Goal: Transaction & Acquisition: Purchase product/service

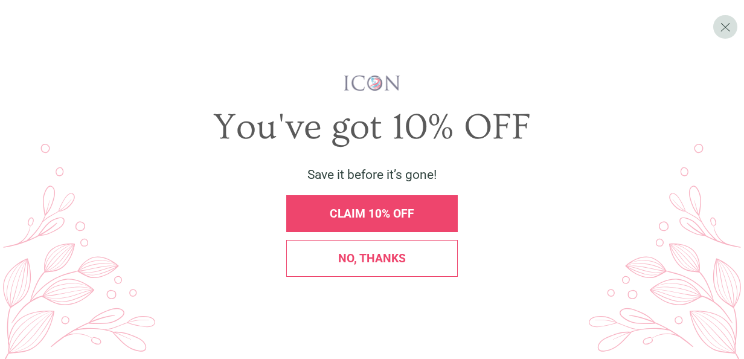
click at [382, 260] on span "No, thanks" at bounding box center [372, 258] width 68 height 14
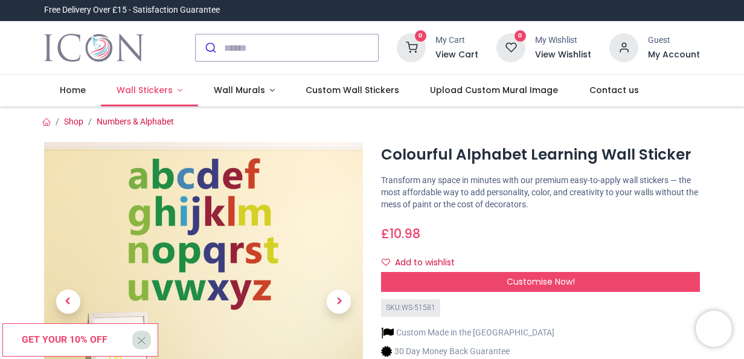
click at [161, 91] on span "Wall Stickers" at bounding box center [145, 90] width 56 height 12
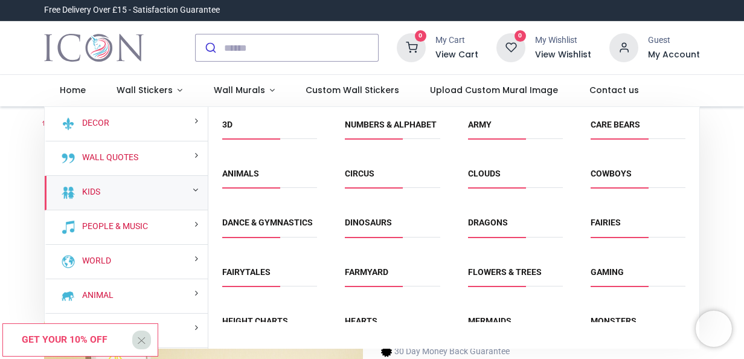
click at [170, 187] on div "Kids" at bounding box center [126, 193] width 163 height 34
click at [248, 178] on link "Animals" at bounding box center [240, 174] width 37 height 10
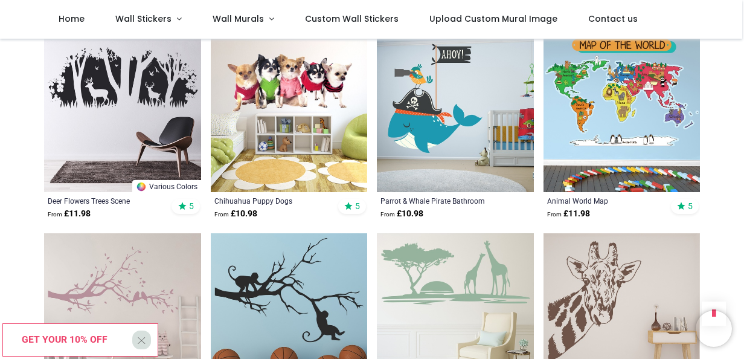
scroll to position [1099, 0]
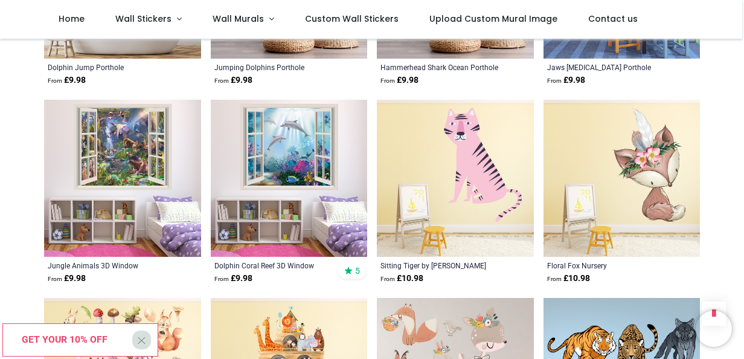
scroll to position [2607, 0]
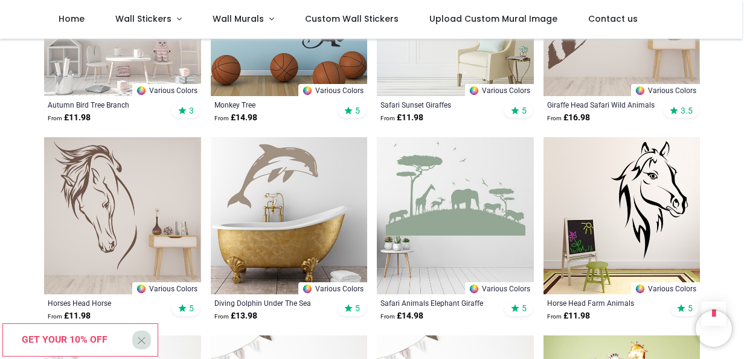
scroll to position [191, 0]
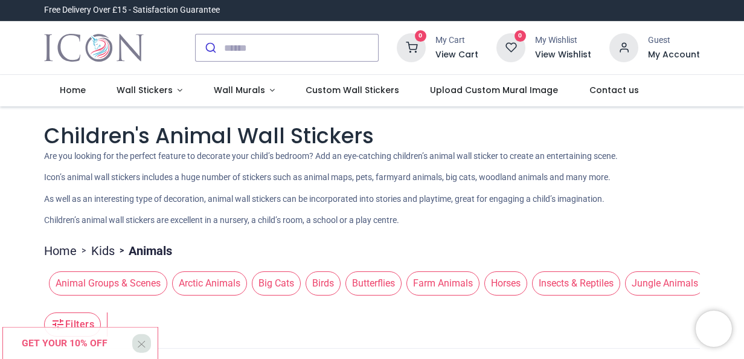
click at [106, 250] on link "Kids" at bounding box center [103, 250] width 24 height 17
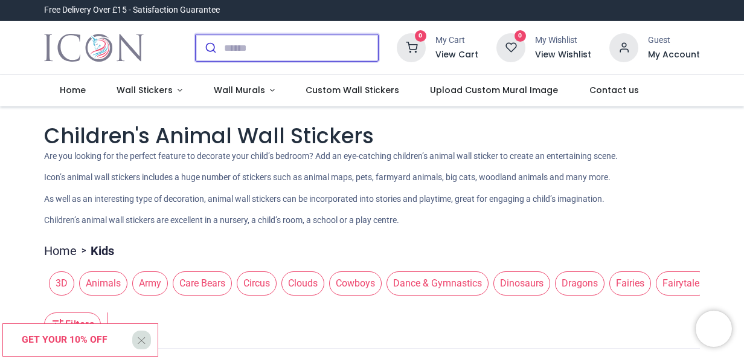
click at [227, 45] on input "search" at bounding box center [301, 47] width 154 height 27
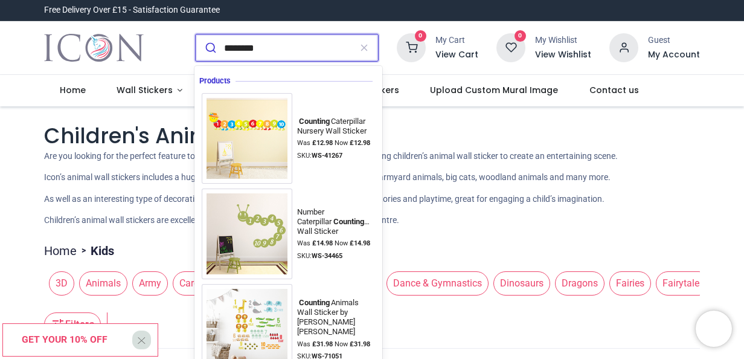
click at [290, 52] on input "********" at bounding box center [287, 47] width 126 height 27
type input "********"
click at [196, 34] on button "submit" at bounding box center [210, 47] width 28 height 27
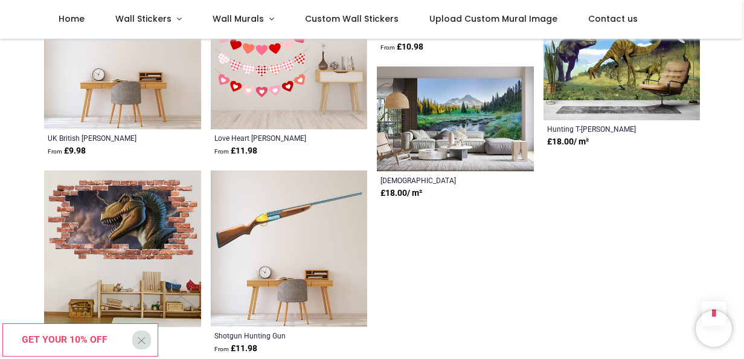
scroll to position [1299, 0]
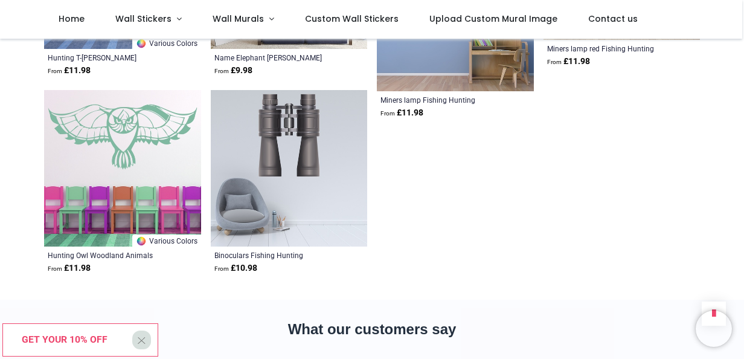
scroll to position [1538, 0]
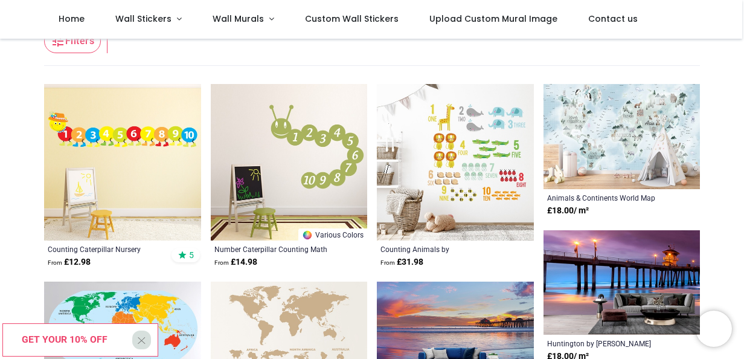
scroll to position [92, 0]
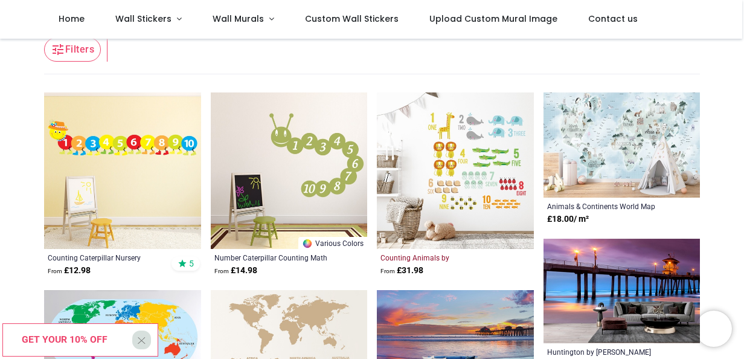
click at [444, 254] on div "Counting Animals by Sarah Helen Morley" at bounding box center [441, 258] width 120 height 10
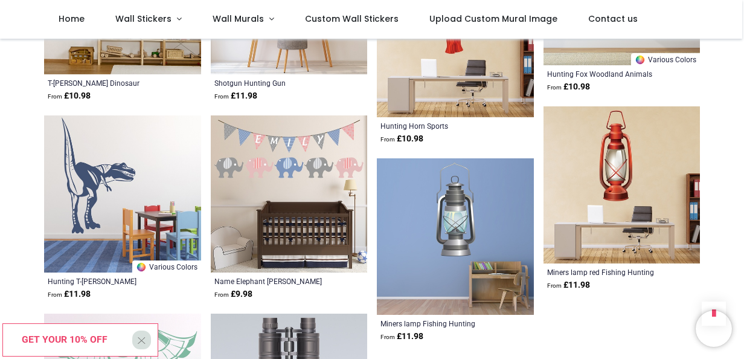
scroll to position [1490, 0]
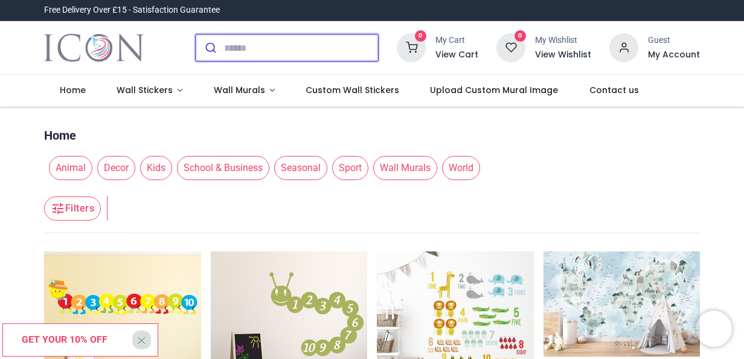
click at [246, 51] on input "search" at bounding box center [301, 47] width 154 height 27
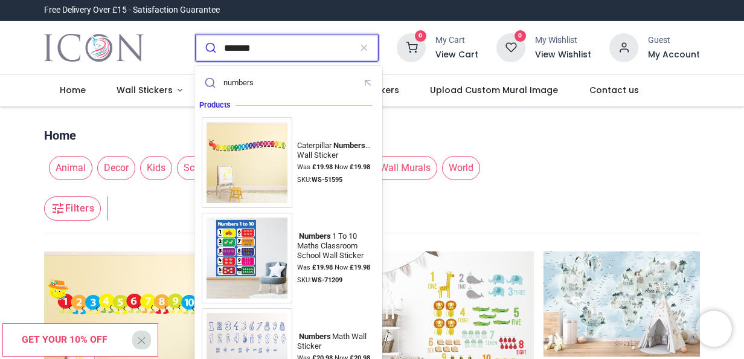
type input "*******"
click at [196, 34] on button "submit" at bounding box center [210, 47] width 28 height 27
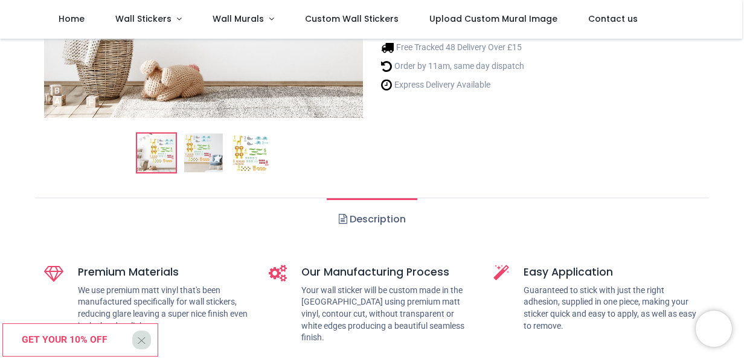
scroll to position [266, 0]
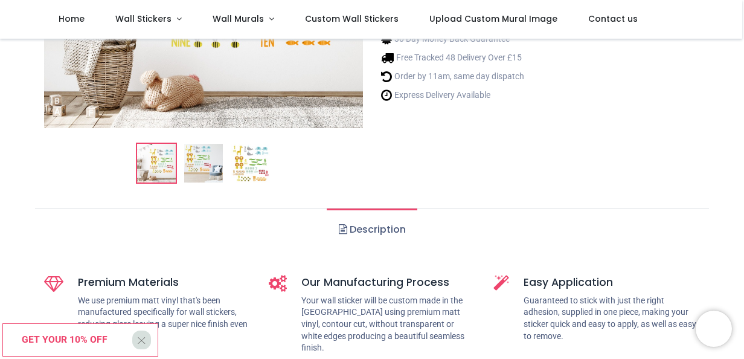
click at [359, 227] on link "Description" at bounding box center [372, 229] width 90 height 42
click at [341, 228] on span at bounding box center [343, 229] width 8 height 10
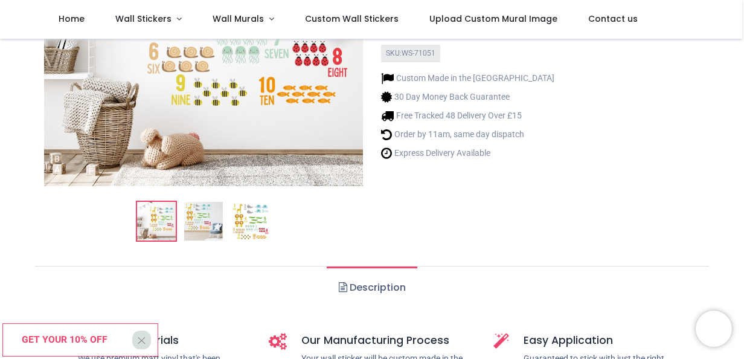
scroll to position [264, 0]
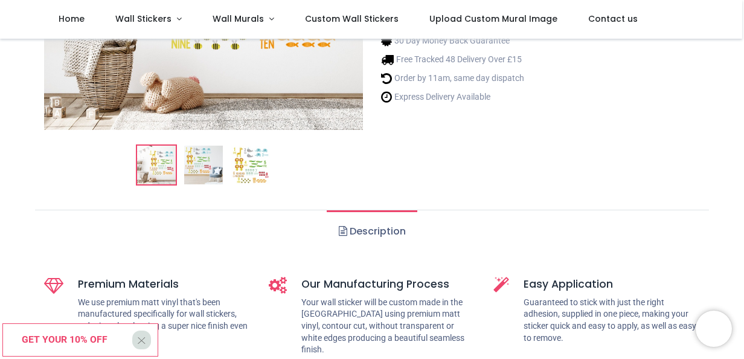
click at [377, 231] on link "Description" at bounding box center [372, 231] width 90 height 42
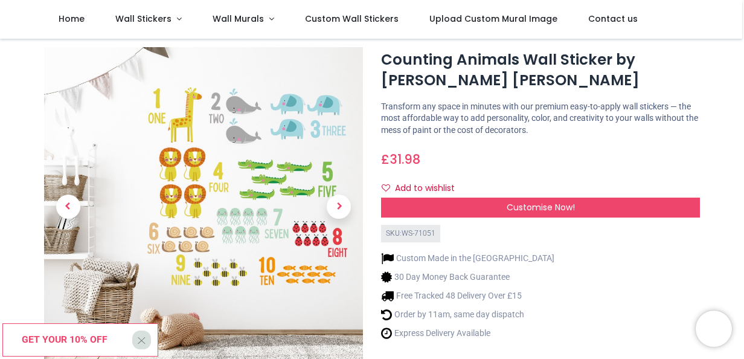
scroll to position [22, 0]
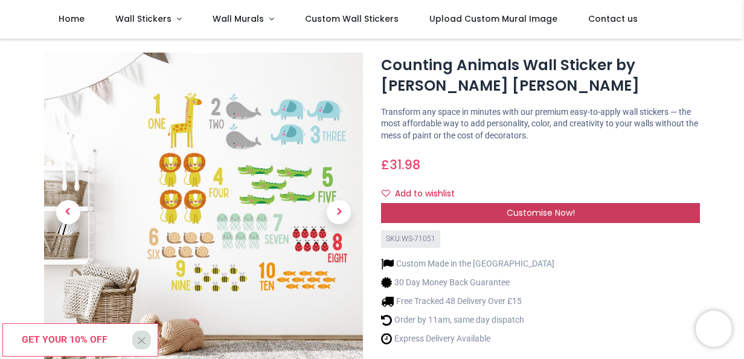
click at [579, 209] on div "Customise Now!" at bounding box center [540, 213] width 319 height 21
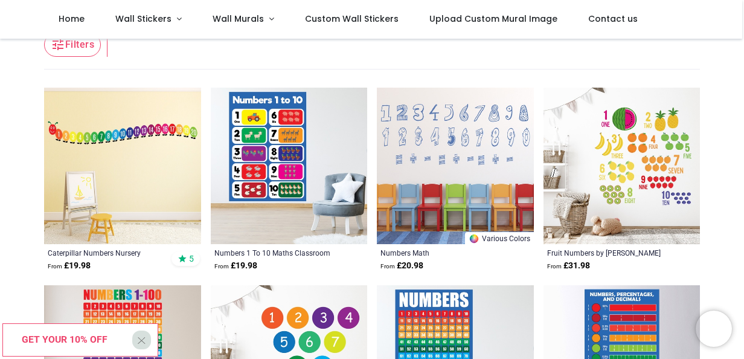
scroll to position [82, 0]
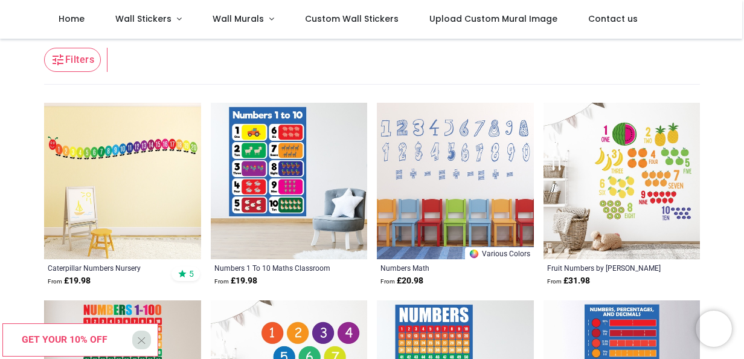
click at [605, 201] on img at bounding box center [622, 181] width 157 height 157
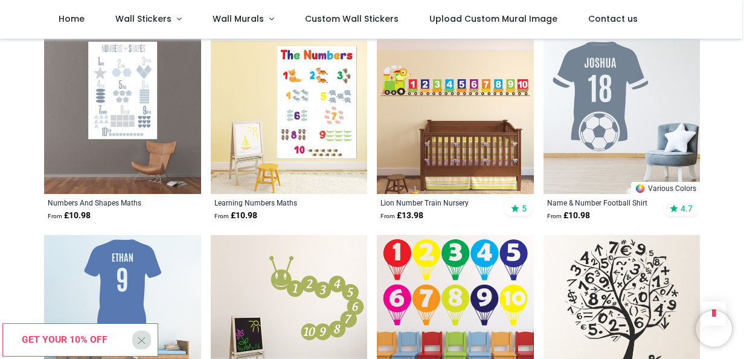
scroll to position [605, 0]
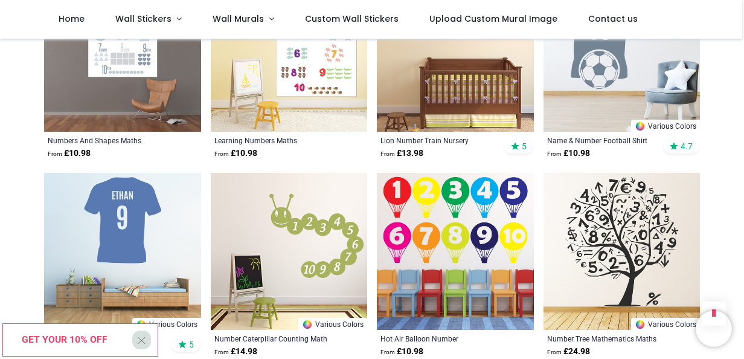
click at [460, 224] on img at bounding box center [455, 251] width 157 height 157
click at [278, 139] on div "Learning Numbers Maths Classroom Nursery School" at bounding box center [274, 140] width 120 height 10
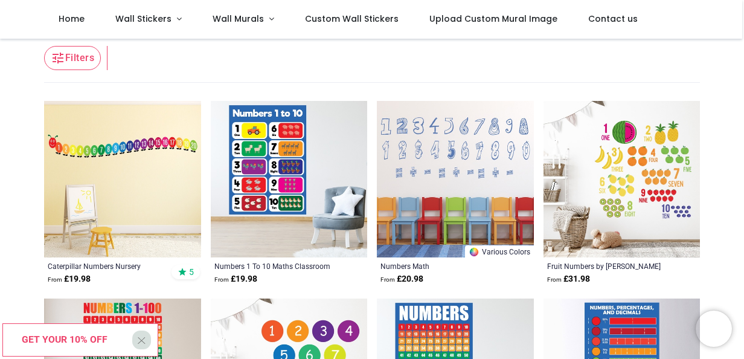
scroll to position [88, 0]
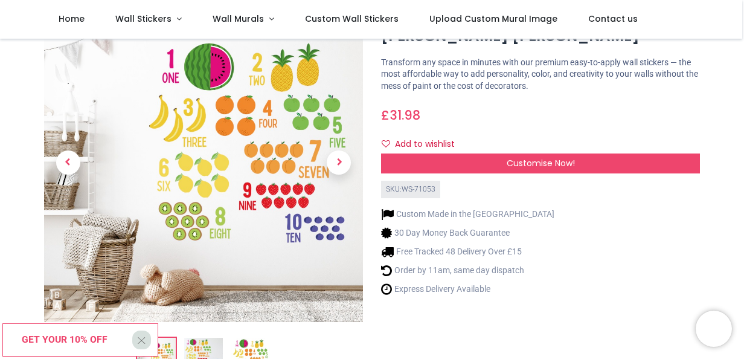
scroll to position [77, 0]
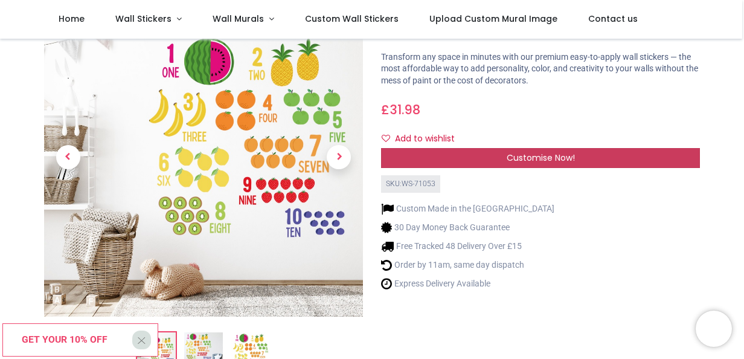
click at [571, 155] on span "Customise Now!" at bounding box center [541, 158] width 68 height 12
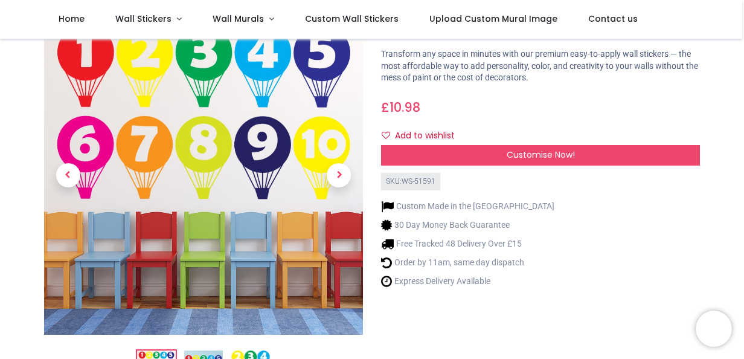
scroll to position [72, 0]
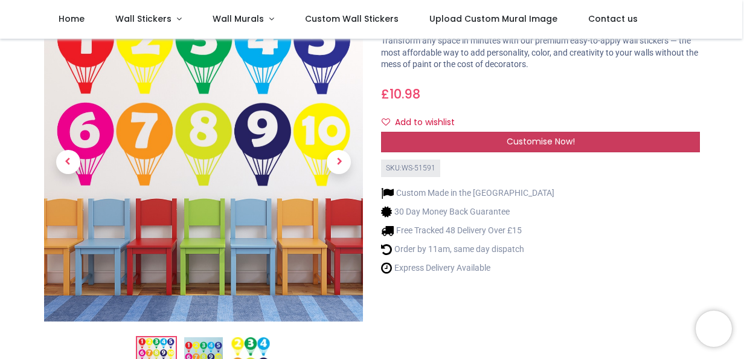
click at [603, 137] on div "Customise Now!" at bounding box center [540, 142] width 319 height 21
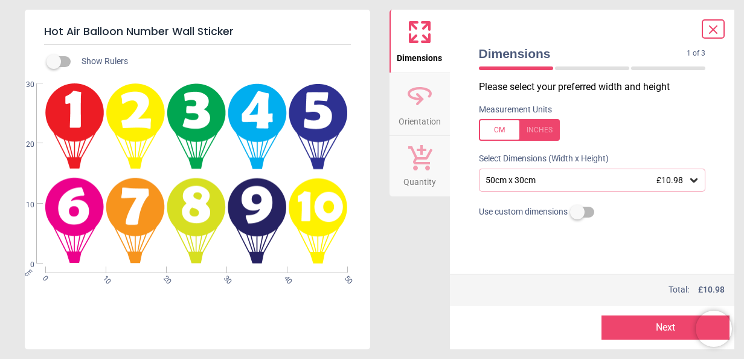
click at [695, 180] on icon at bounding box center [694, 180] width 12 height 12
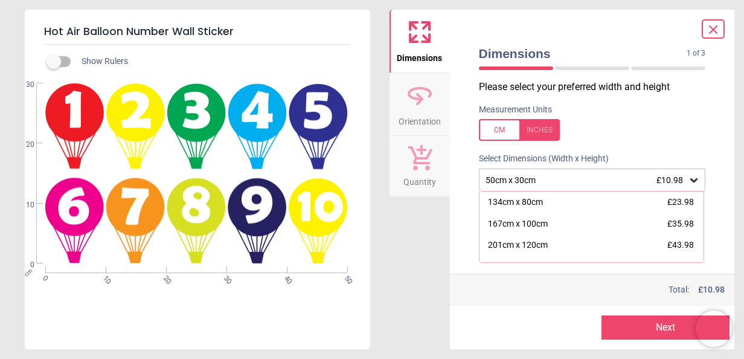
scroll to position [115, 0]
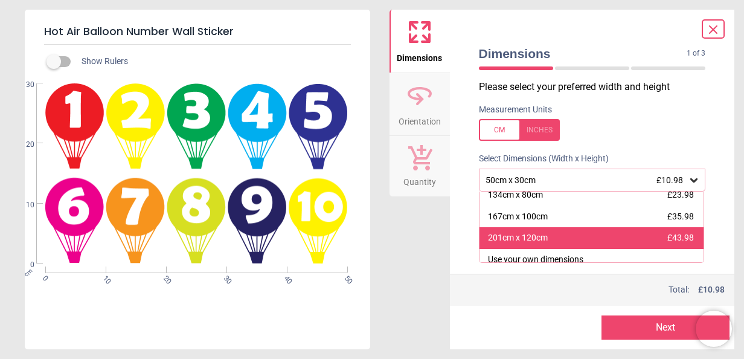
click at [544, 233] on div "201cm x 120cm" at bounding box center [518, 238] width 60 height 12
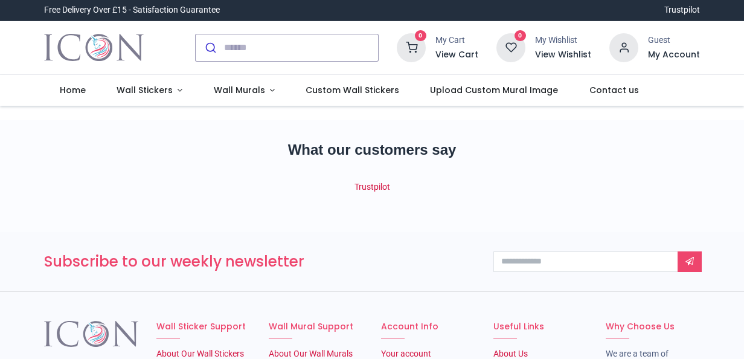
click at [247, 48] on input "search" at bounding box center [301, 47] width 154 height 27
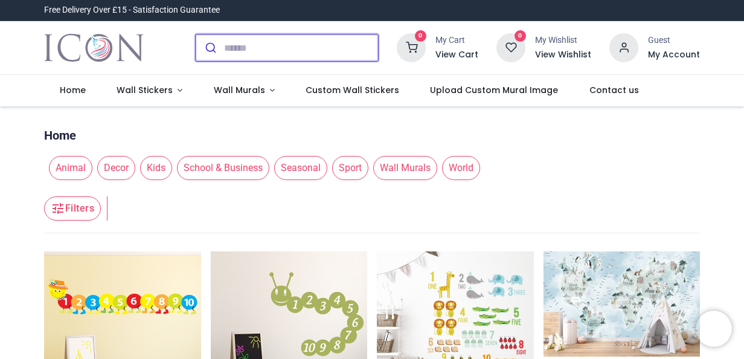
click at [248, 47] on input "search" at bounding box center [301, 47] width 154 height 27
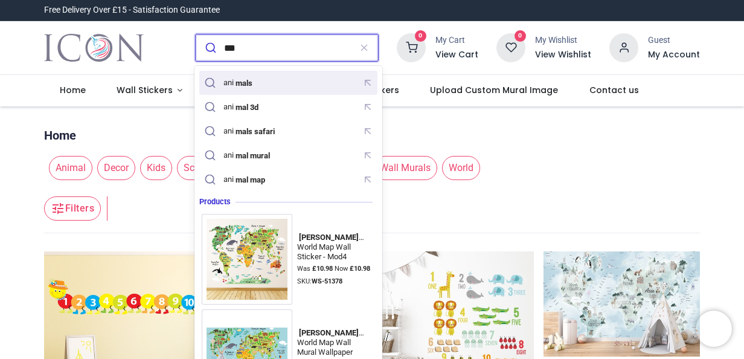
click at [248, 84] on mark "mals" at bounding box center [244, 83] width 20 height 12
type input "*******"
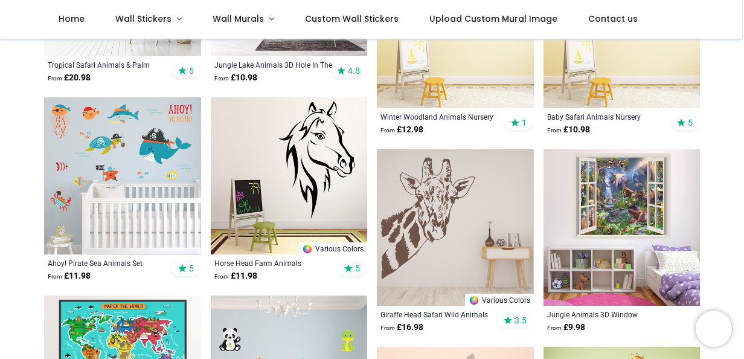
scroll to position [224, 0]
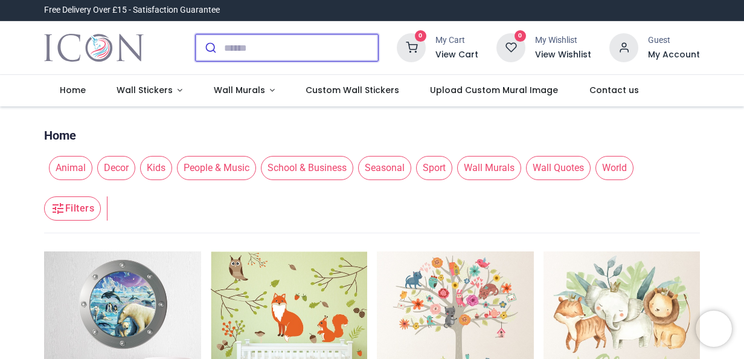
click at [228, 43] on input "search" at bounding box center [301, 47] width 154 height 27
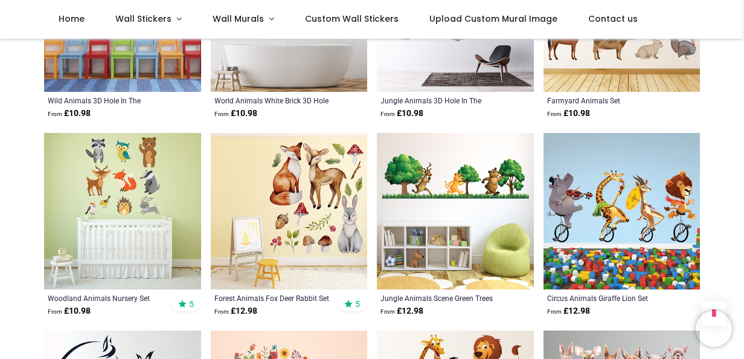
scroll to position [312, 0]
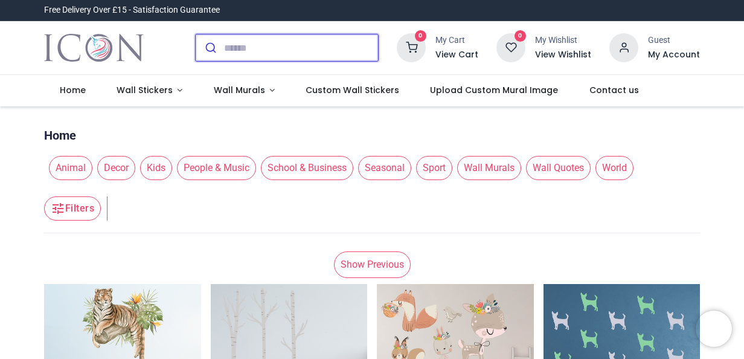
click at [231, 50] on input "search" at bounding box center [301, 47] width 154 height 27
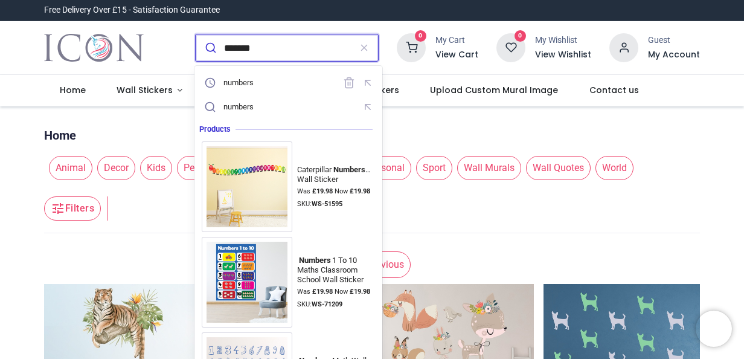
type input "*******"
click at [196, 34] on button "submit" at bounding box center [210, 47] width 28 height 27
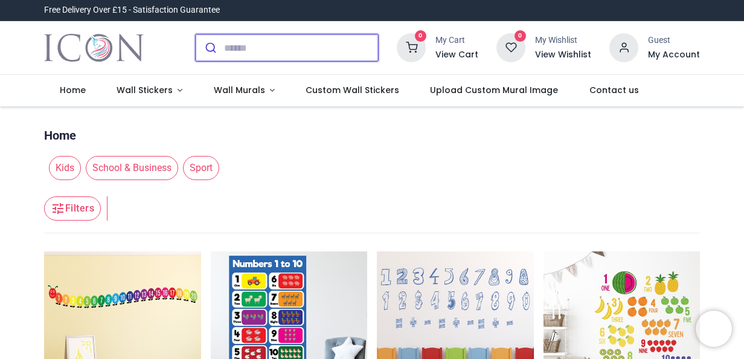
click at [245, 52] on input "search" at bounding box center [301, 47] width 154 height 27
click at [245, 52] on input "*" at bounding box center [301, 47] width 154 height 27
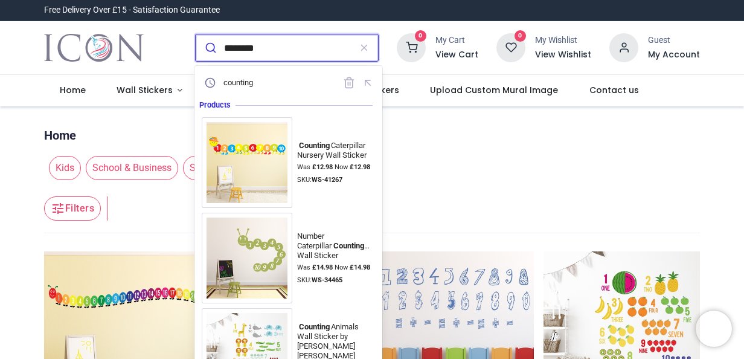
type input "********"
click at [196, 34] on button "submit" at bounding box center [210, 47] width 28 height 27
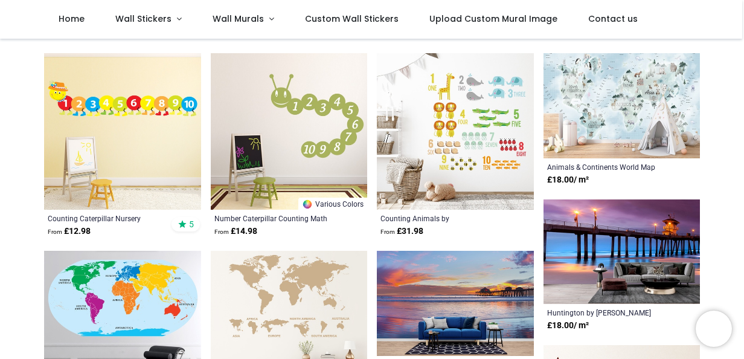
scroll to position [138, 0]
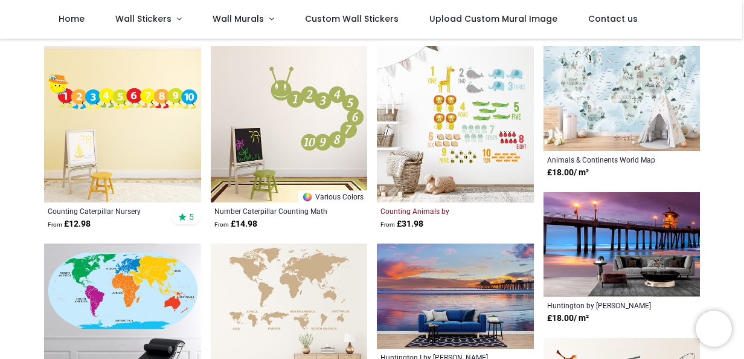
click at [424, 209] on div "Counting Animals by Sarah Helen Morley" at bounding box center [441, 211] width 120 height 10
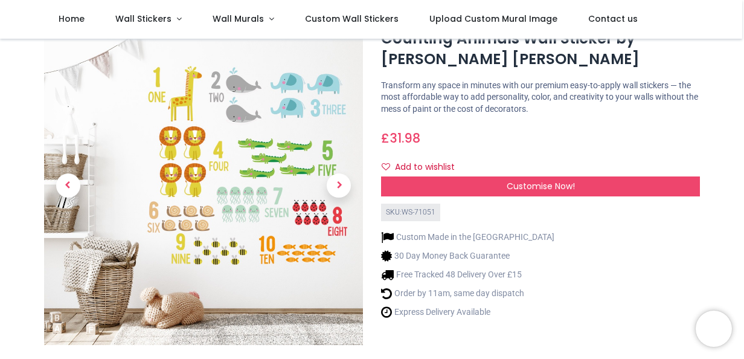
scroll to position [59, 0]
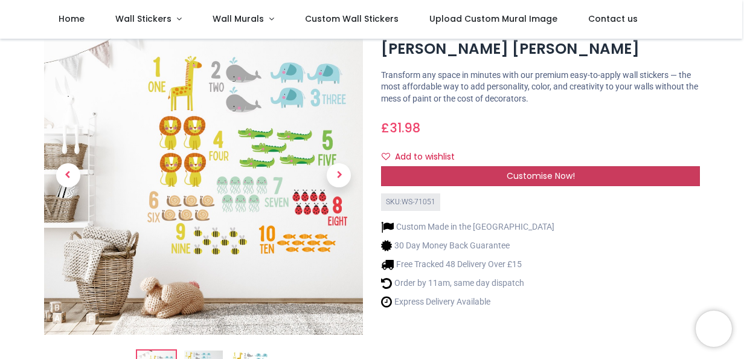
click at [561, 173] on span "Customise Now!" at bounding box center [541, 176] width 68 height 12
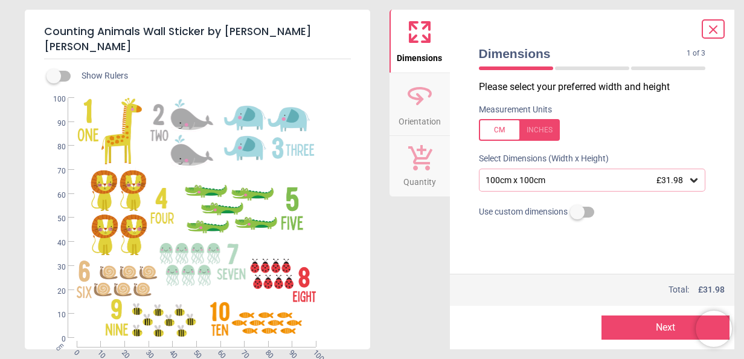
click at [695, 180] on icon at bounding box center [694, 180] width 12 height 12
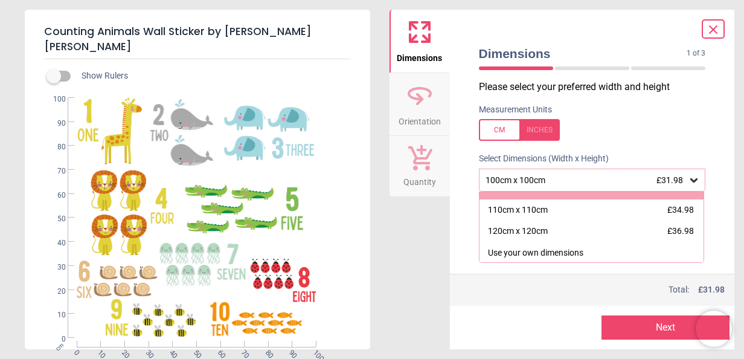
scroll to position [15, 0]
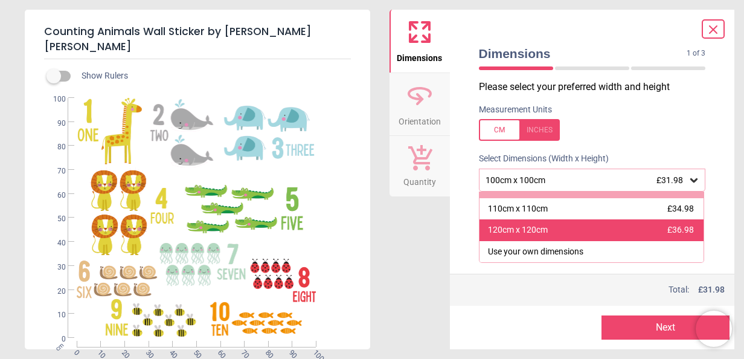
click at [527, 230] on div "120cm x 120cm" at bounding box center [518, 230] width 60 height 12
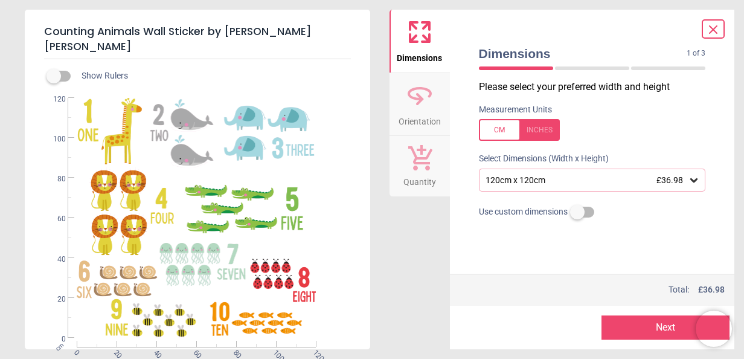
click at [695, 178] on icon at bounding box center [694, 180] width 12 height 12
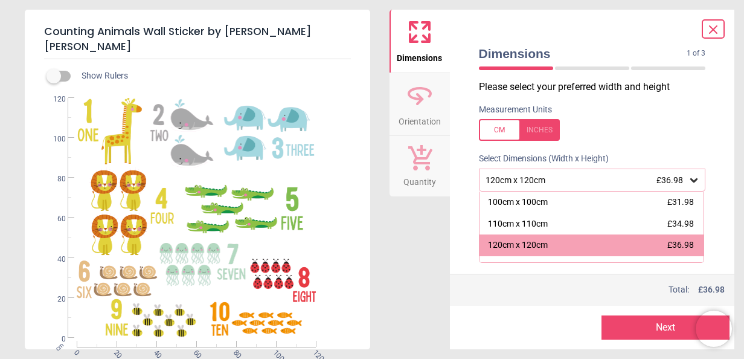
scroll to position [15, 0]
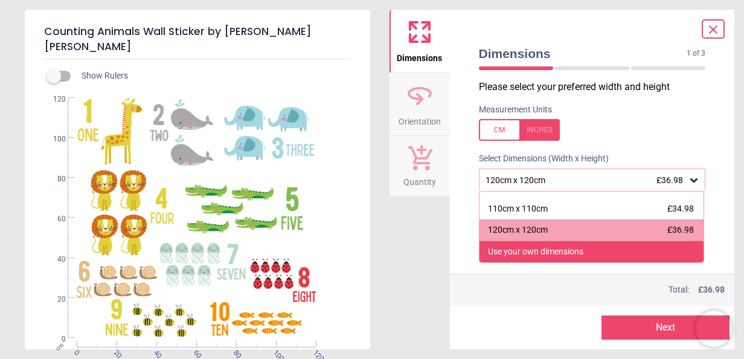
click at [582, 250] on div "Use your own dimensions" at bounding box center [535, 252] width 95 height 12
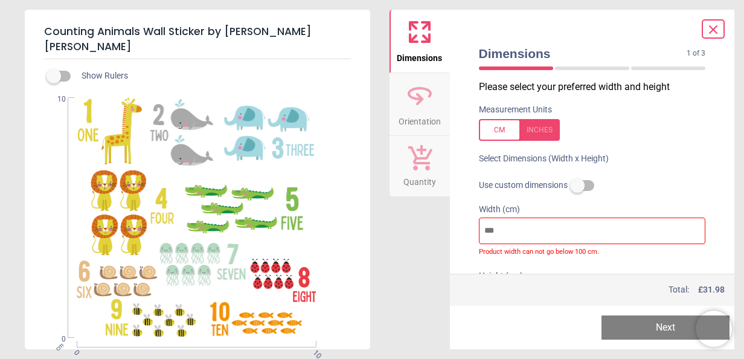
type input "***"
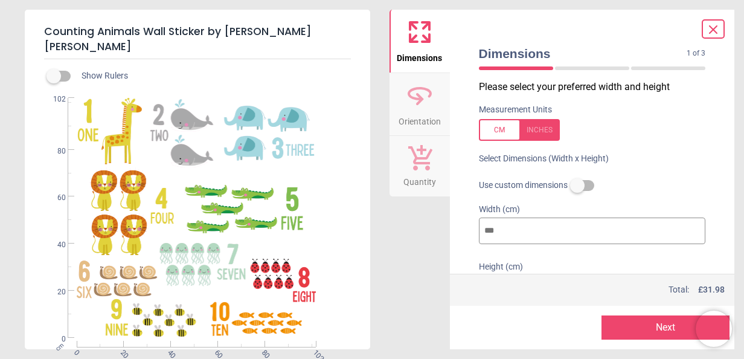
type input "****"
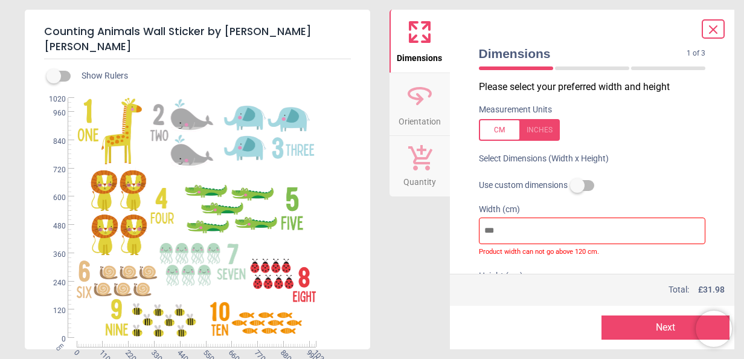
type input "*****"
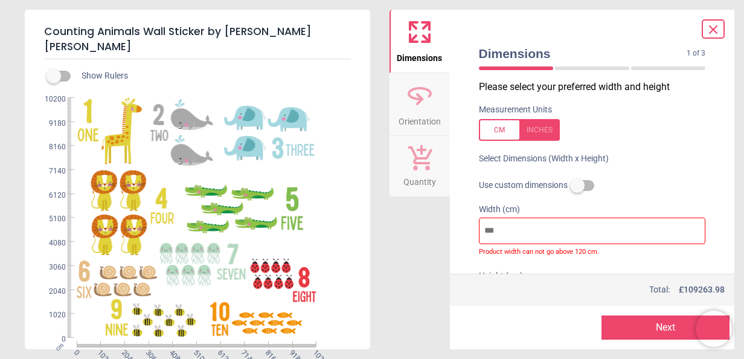
type input "****"
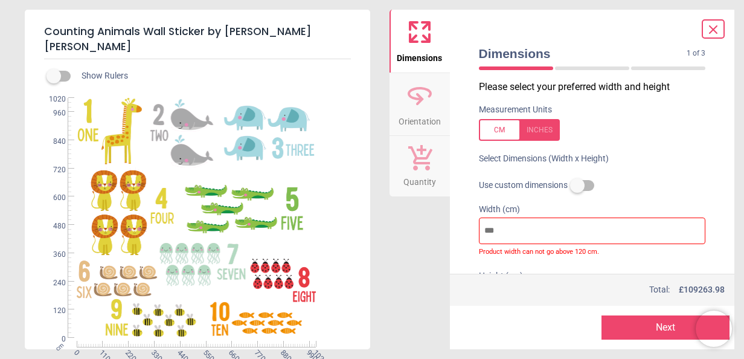
type input "***"
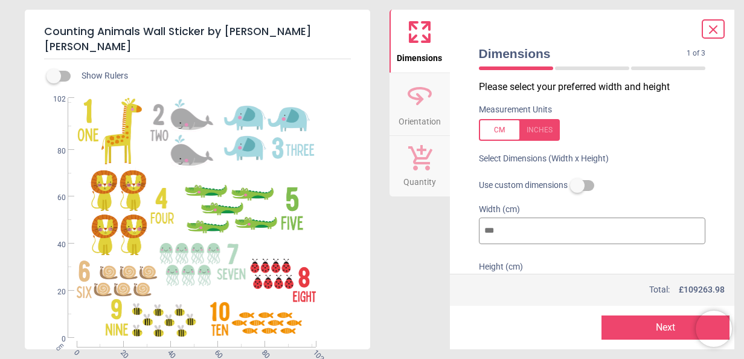
type input "**"
type input "*"
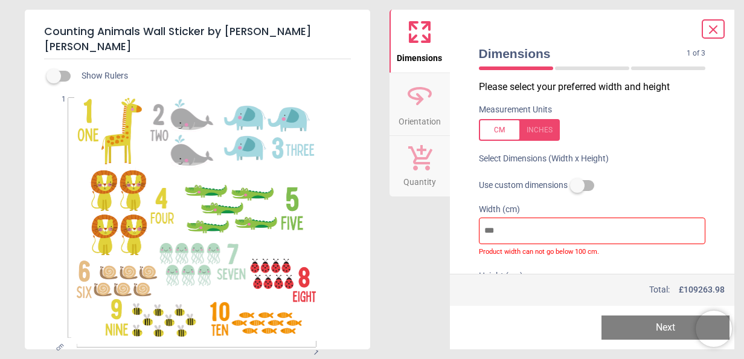
type input "*"
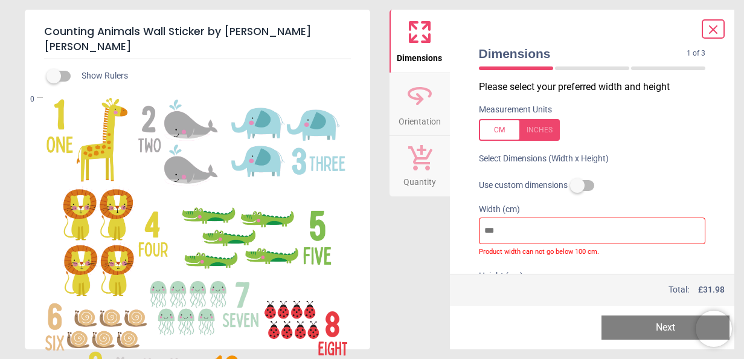
type input "*"
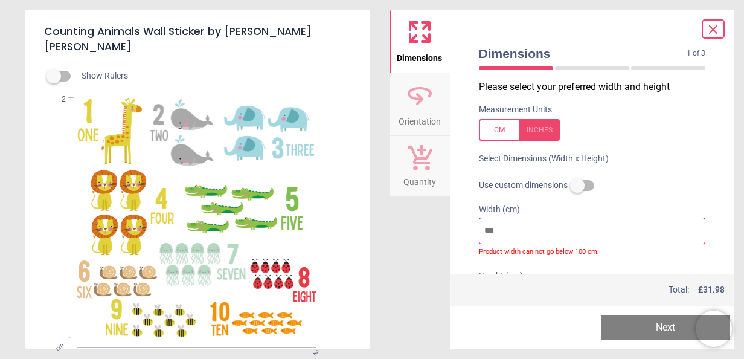
type input "**"
type input "***"
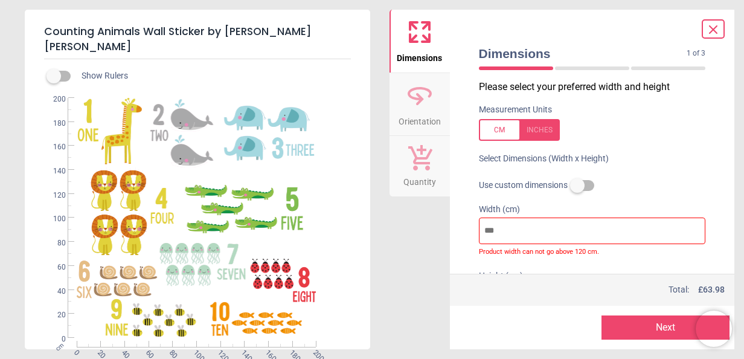
type input "***"
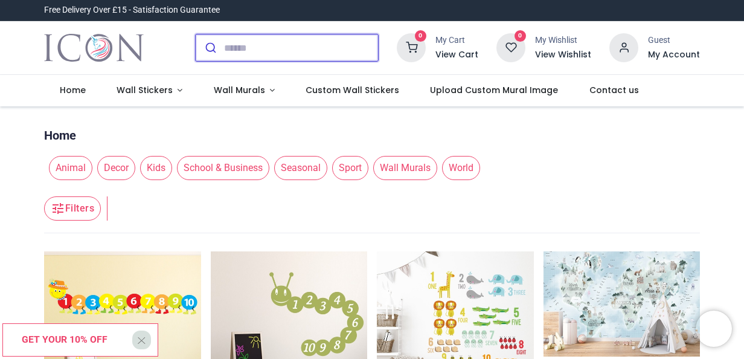
click at [292, 47] on input "search" at bounding box center [301, 47] width 154 height 27
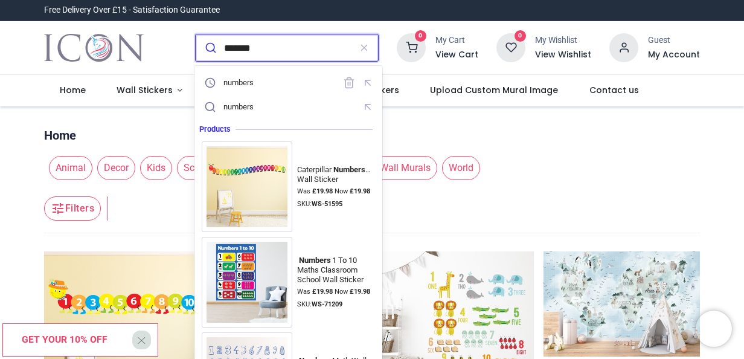
type input "*******"
click at [196, 34] on button "submit" at bounding box center [210, 47] width 28 height 27
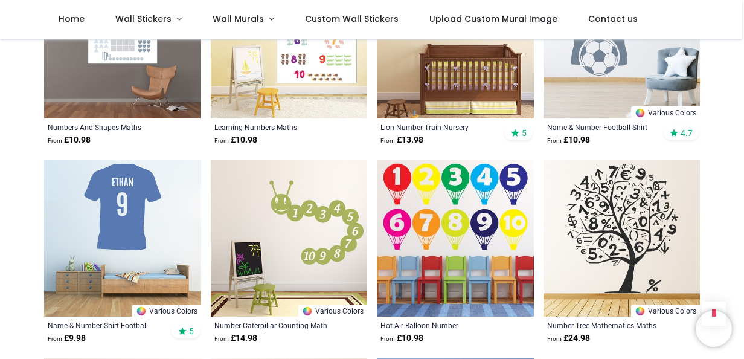
scroll to position [645, 0]
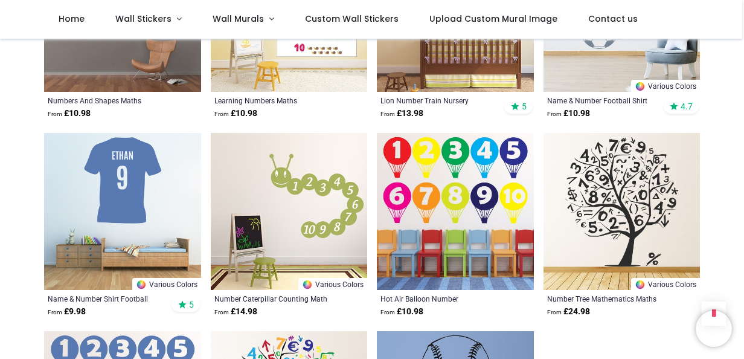
click at [463, 190] on img at bounding box center [455, 211] width 157 height 157
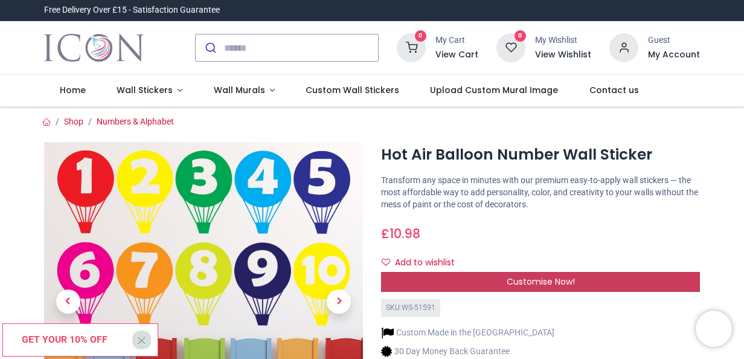
click at [569, 281] on span "Customise Now!" at bounding box center [541, 281] width 68 height 12
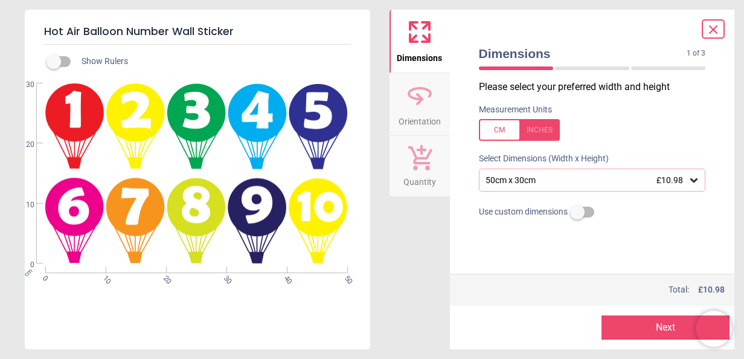
click at [692, 180] on icon at bounding box center [694, 180] width 7 height 4
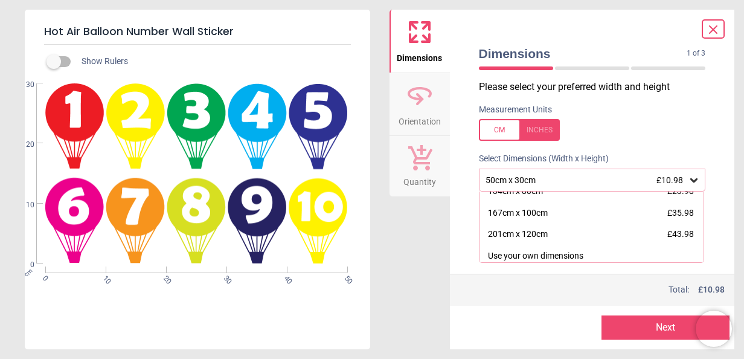
scroll to position [120, 0]
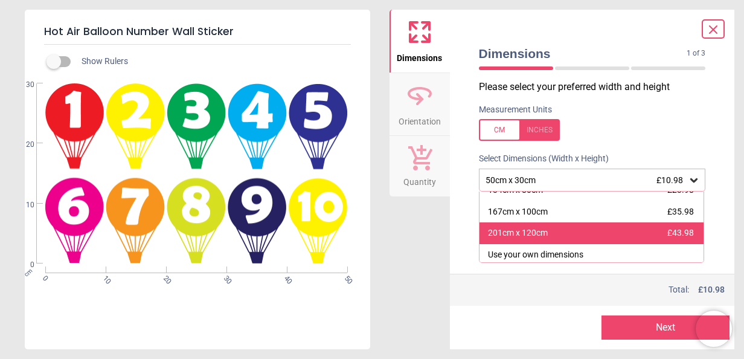
click at [558, 231] on div "201cm x 120cm £43.98" at bounding box center [592, 233] width 225 height 22
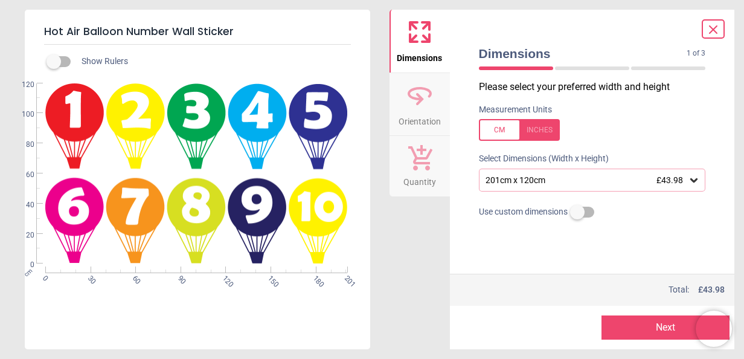
click at [695, 178] on icon at bounding box center [694, 180] width 12 height 12
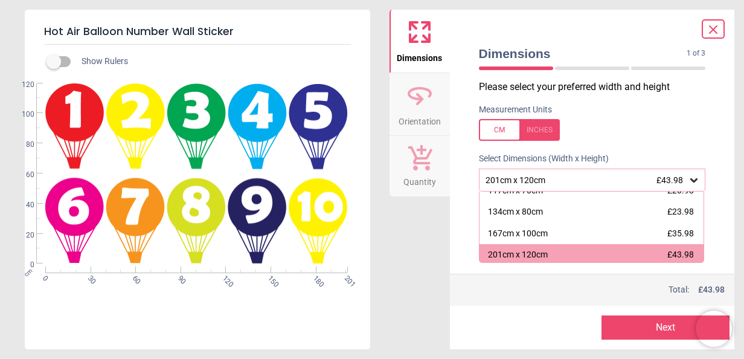
scroll to position [101, 0]
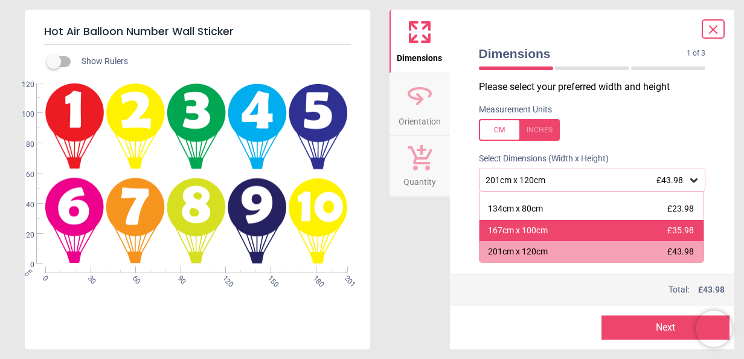
click at [559, 231] on div "167cm x 100cm £35.98" at bounding box center [592, 231] width 225 height 22
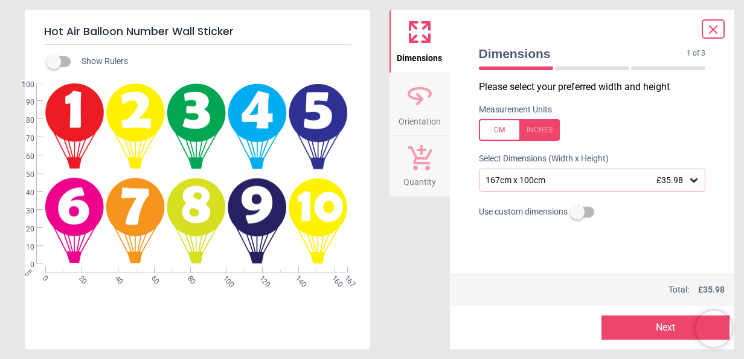
click at [692, 179] on icon at bounding box center [694, 180] width 12 height 12
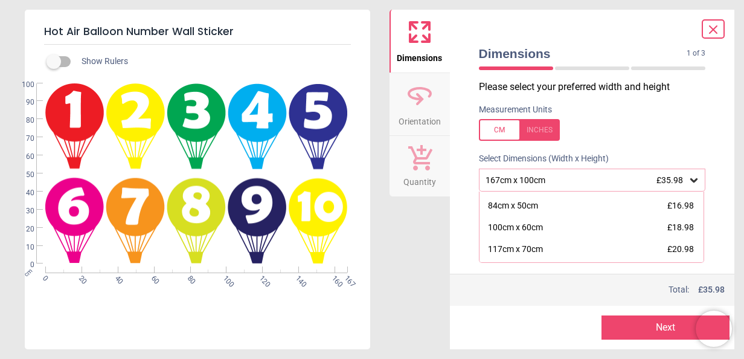
scroll to position [80, 0]
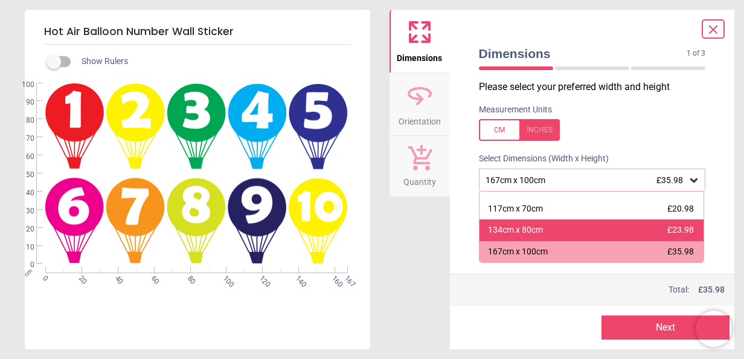
click at [533, 225] on div "134cm x 80cm" at bounding box center [515, 230] width 55 height 12
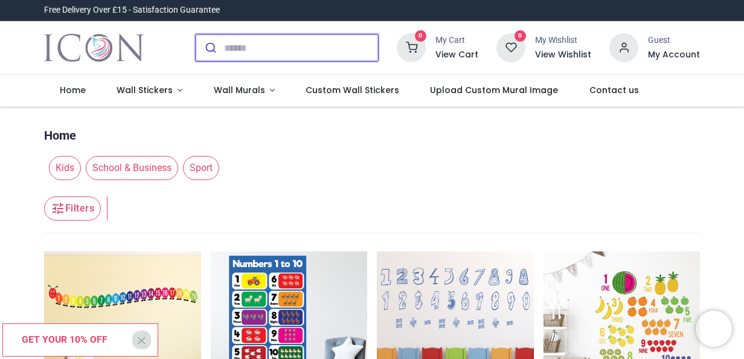
click at [250, 44] on input "search" at bounding box center [301, 47] width 154 height 27
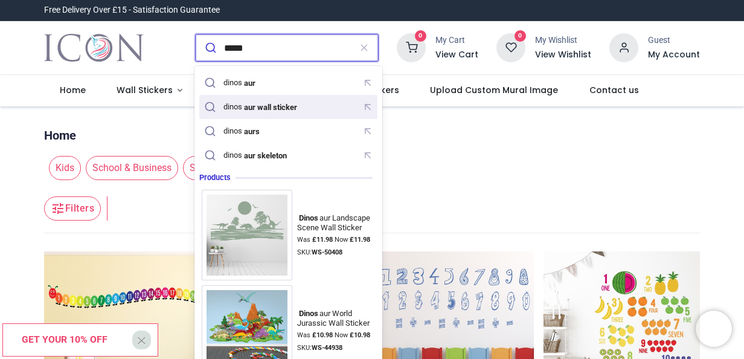
click at [257, 109] on mark "aur wall sticker" at bounding box center [270, 107] width 56 height 12
type input "**********"
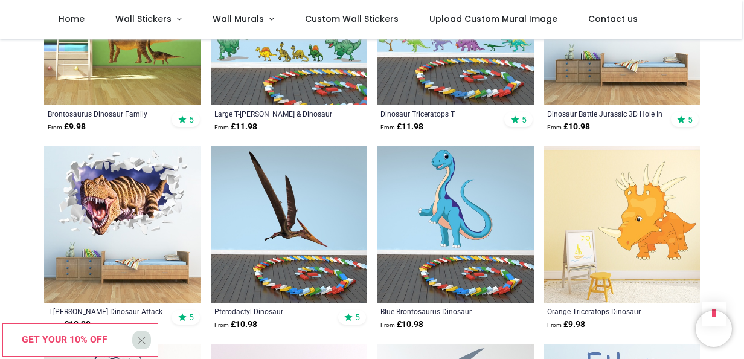
scroll to position [842, 0]
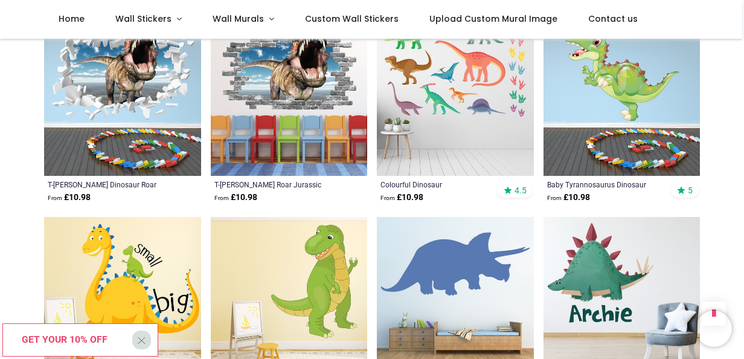
scroll to position [1590, 0]
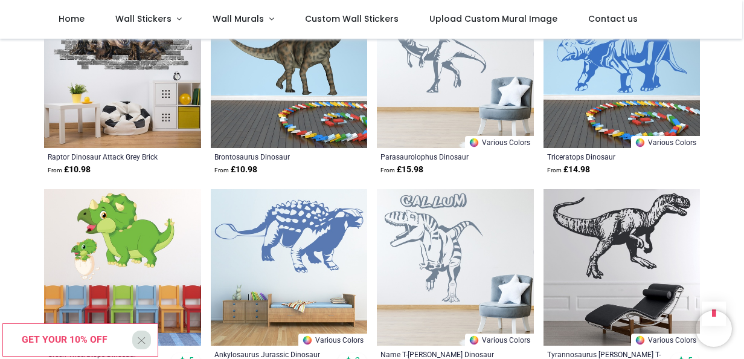
scroll to position [2381, 0]
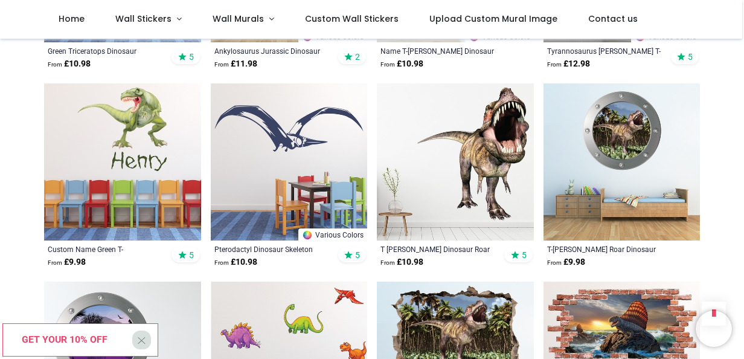
scroll to position [2717, 0]
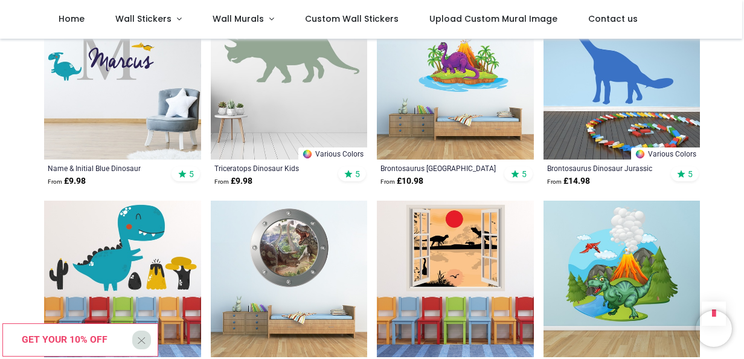
scroll to position [3963, 0]
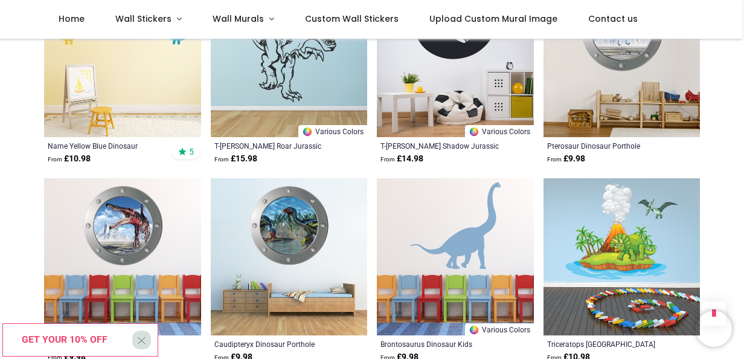
scroll to position [5355, 0]
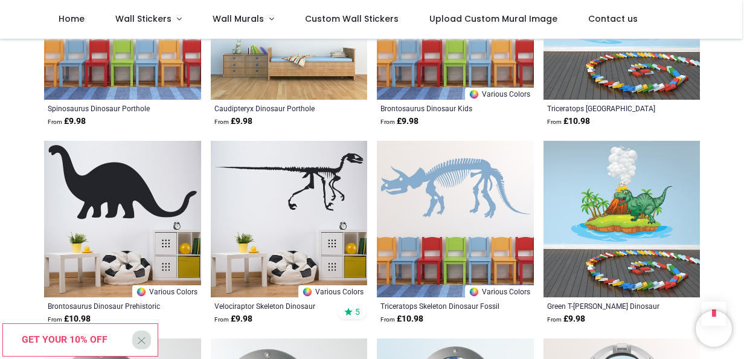
scroll to position [5609, 0]
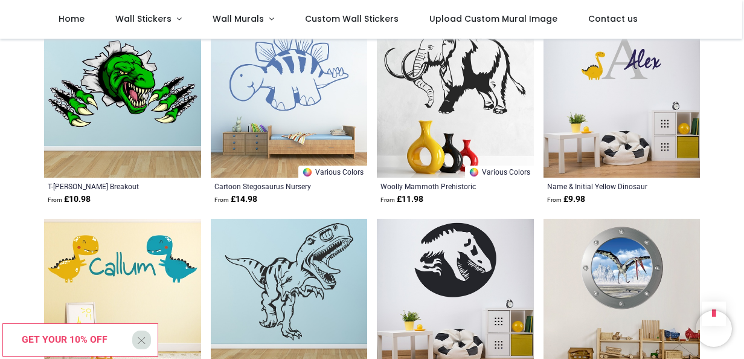
scroll to position [5162, 0]
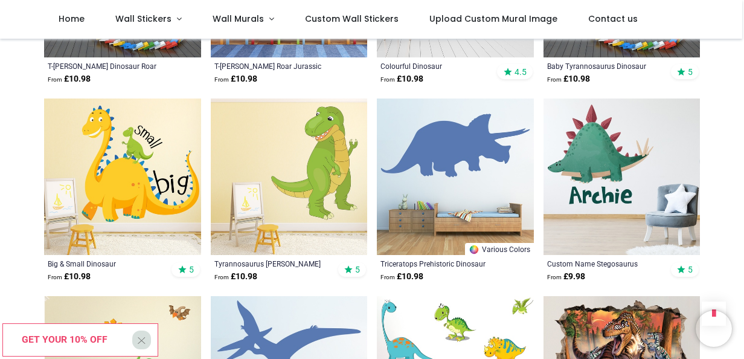
scroll to position [1678, 0]
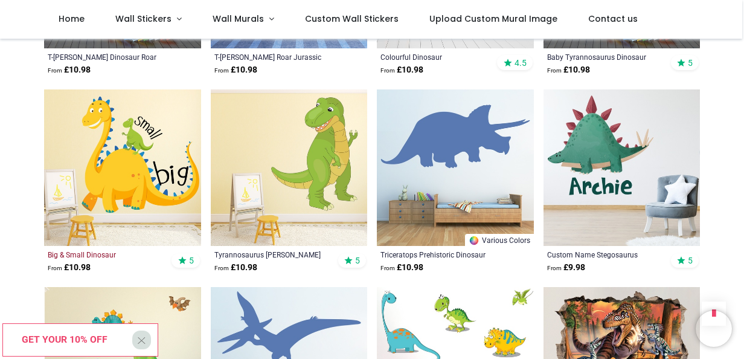
click at [99, 254] on div "Big & Small Dinosaur" at bounding box center [108, 255] width 120 height 10
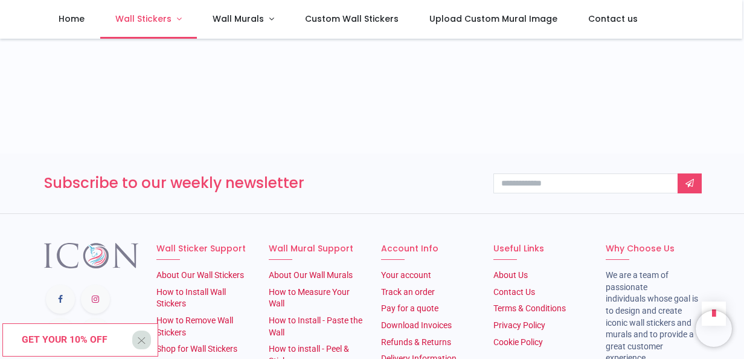
scroll to position [1710, 0]
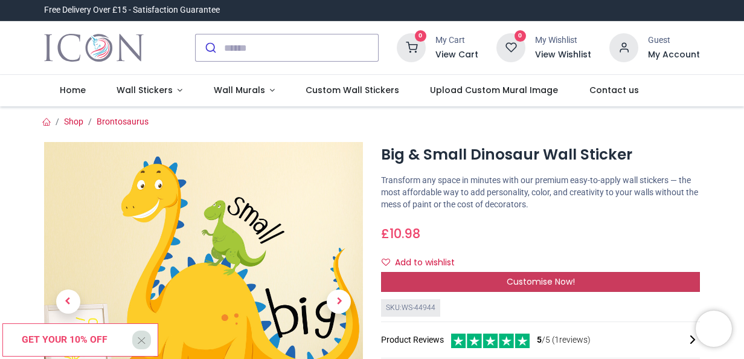
click at [558, 274] on div "Customise Now!" at bounding box center [540, 282] width 319 height 21
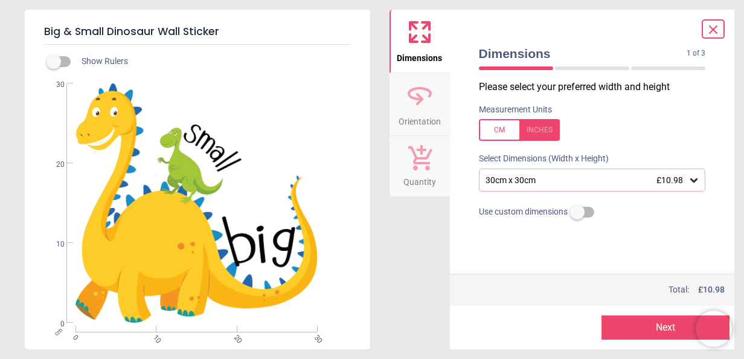
click at [696, 180] on icon at bounding box center [694, 180] width 7 height 4
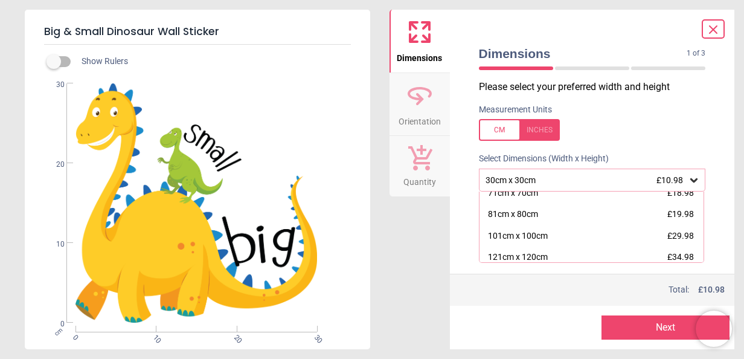
scroll to position [97, 0]
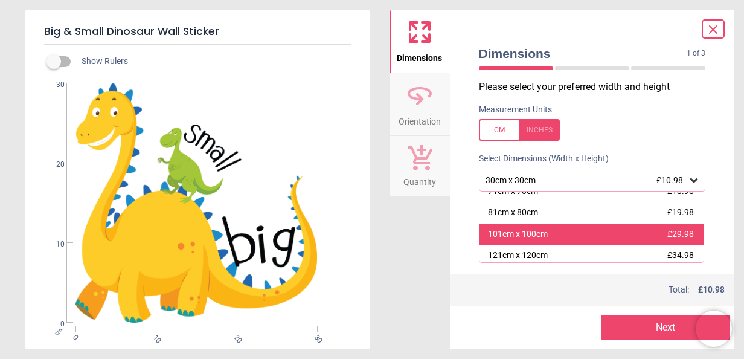
click at [593, 234] on div "101cm x 100cm £29.98" at bounding box center [592, 235] width 225 height 22
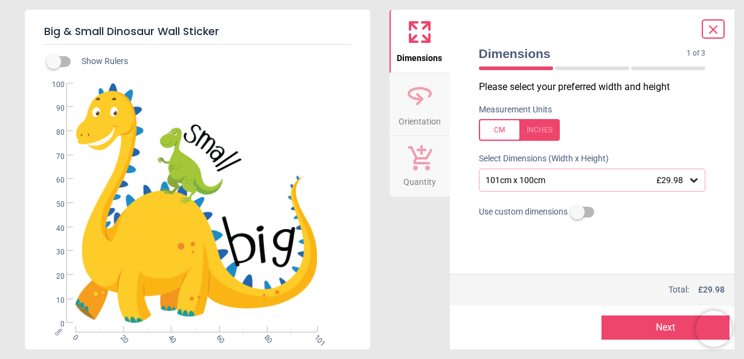
click at [695, 180] on icon at bounding box center [694, 180] width 12 height 12
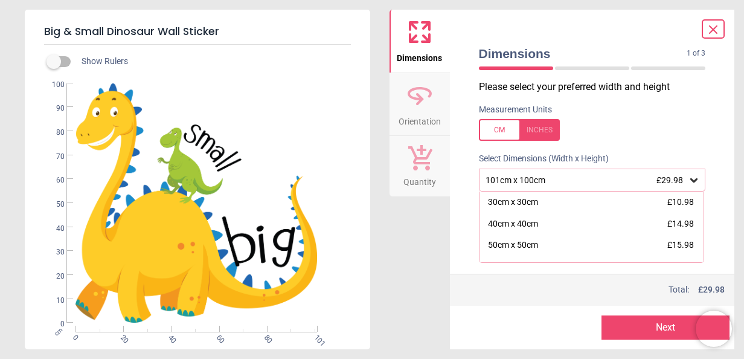
scroll to position [80, 0]
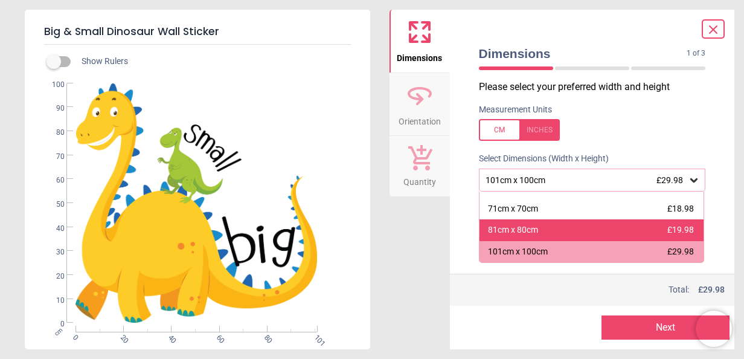
drag, startPoint x: 695, startPoint y: 180, endPoint x: 677, endPoint y: 227, distance: 50.3
click at [677, 192] on div "101cm x 100cm £29.98 30cm x 30cm £10.98 40cm x 40cm £14.98 50cm x 50cm £15.98 6…" at bounding box center [592, 180] width 227 height 23
click at [677, 227] on span "£19.98" at bounding box center [681, 230] width 27 height 10
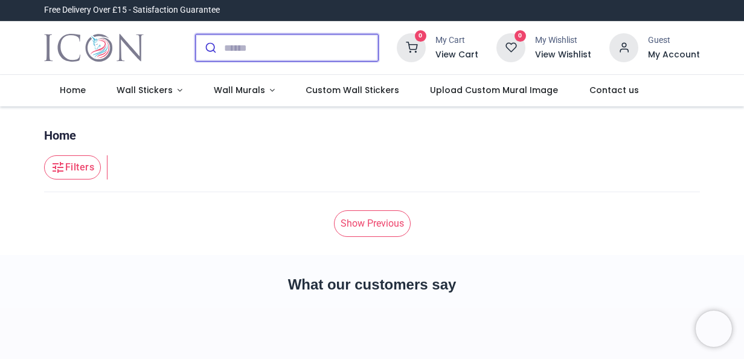
click at [236, 45] on input "search" at bounding box center [301, 47] width 154 height 27
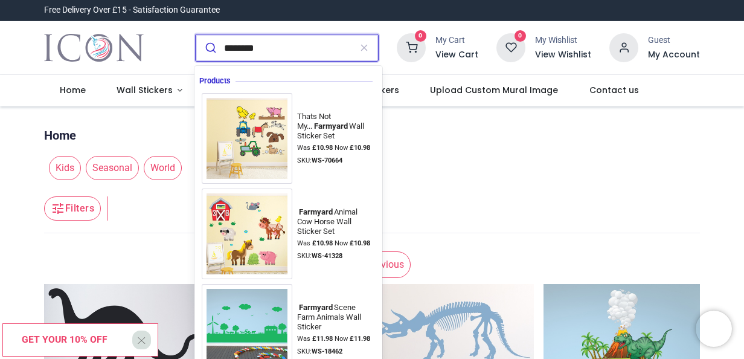
type input "********"
click at [196, 34] on button "submit" at bounding box center [210, 47] width 28 height 27
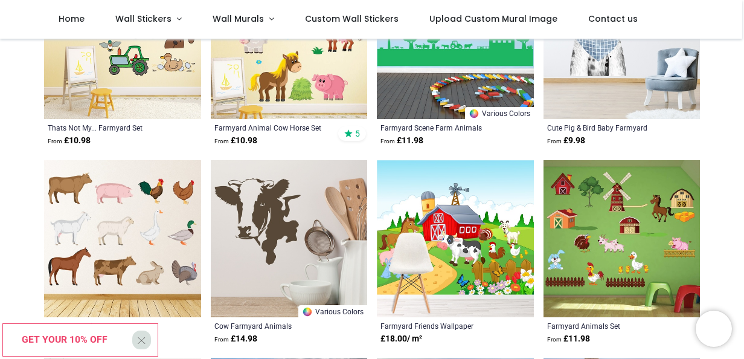
scroll to position [245, 0]
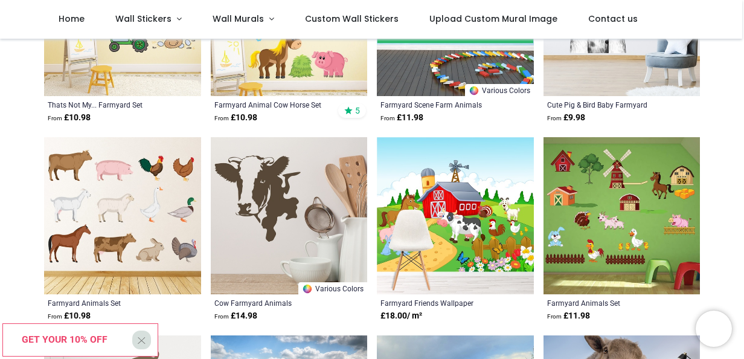
click at [651, 231] on img at bounding box center [622, 215] width 157 height 157
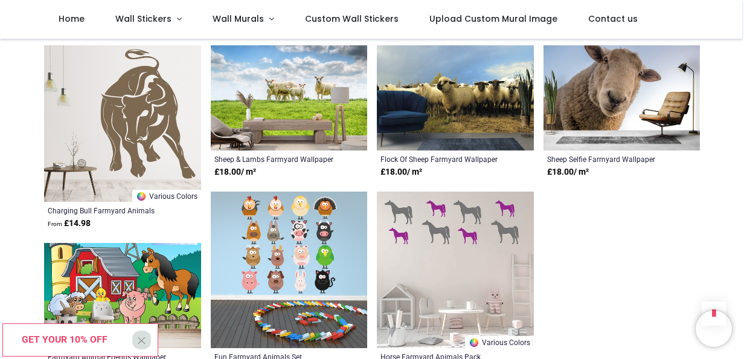
scroll to position [551, 0]
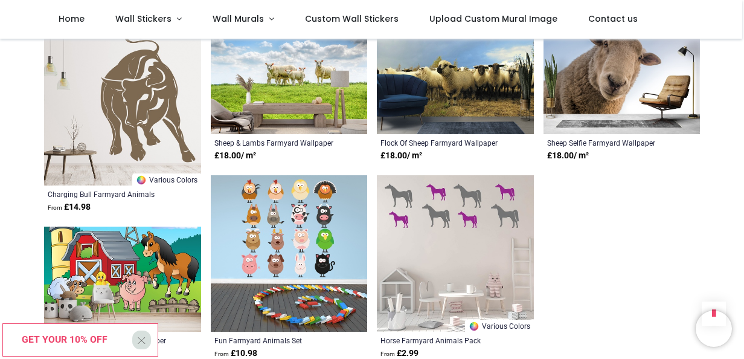
click at [326, 211] on img at bounding box center [289, 253] width 157 height 157
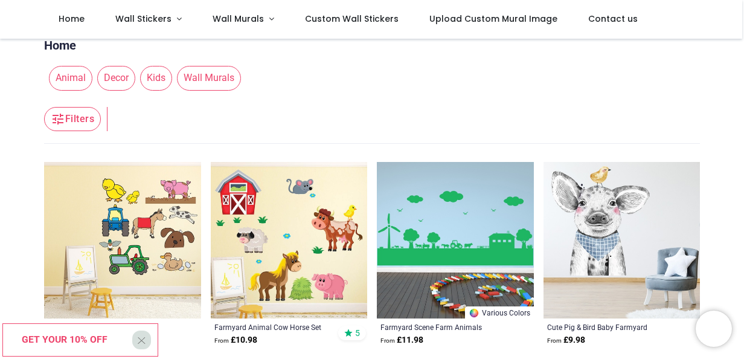
scroll to position [0, 0]
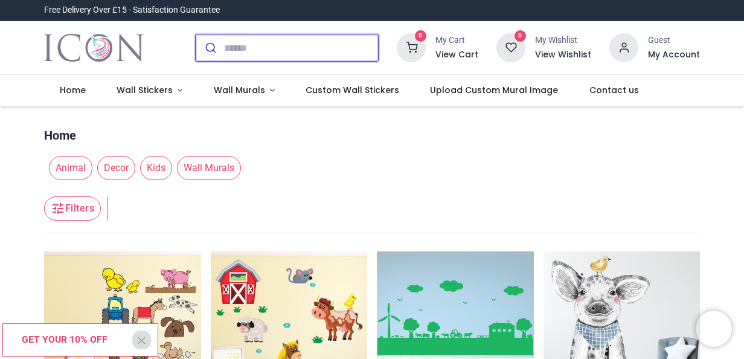
click at [233, 43] on input "search" at bounding box center [301, 47] width 154 height 27
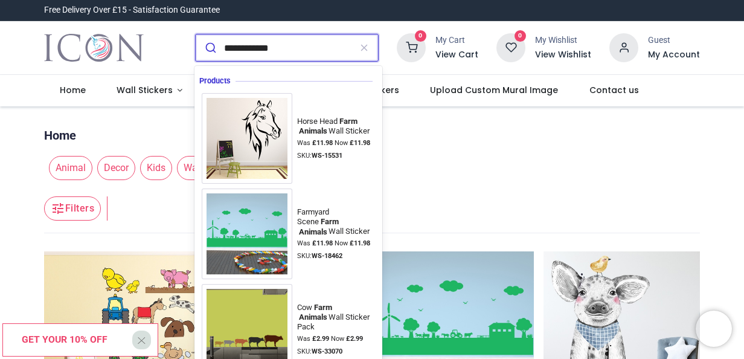
type input "**********"
click at [196, 34] on button "submit" at bounding box center [210, 47] width 28 height 27
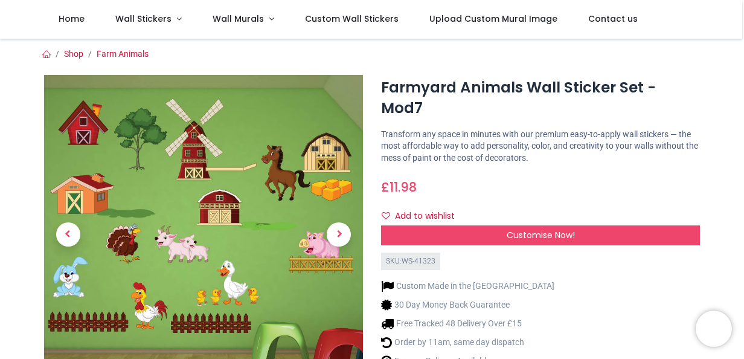
scroll to position [46, 0]
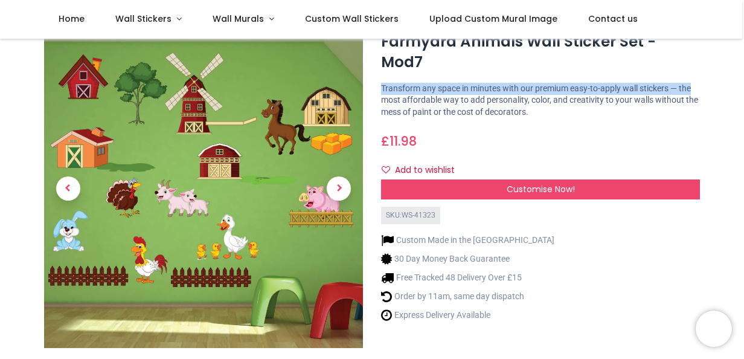
drag, startPoint x: 742, startPoint y: 53, endPoint x: 743, endPoint y: 44, distance: 8.5
click at [743, 44] on div "Login • Register Home Wall Stickers" at bounding box center [372, 179] width 744 height 359
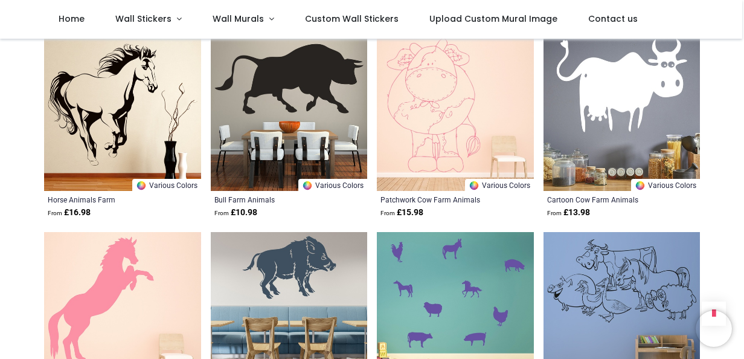
scroll to position [1199, 0]
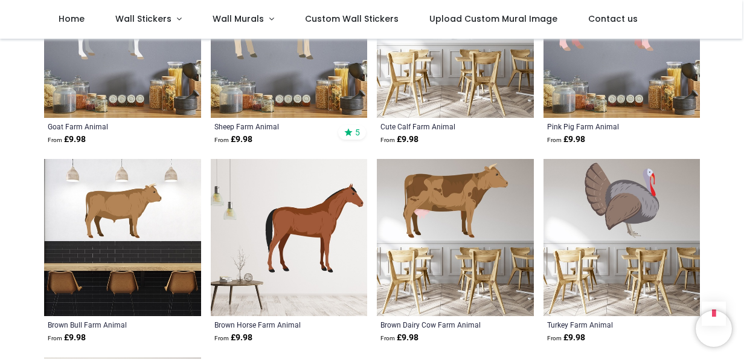
scroll to position [2601, 0]
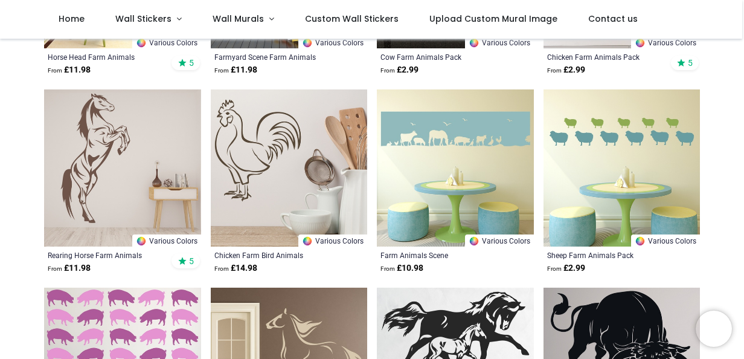
scroll to position [276, 0]
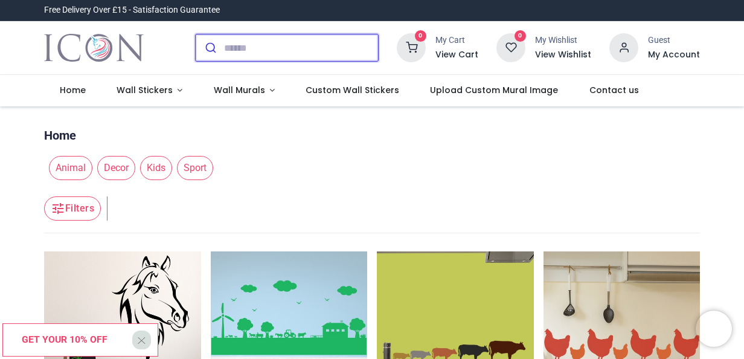
click at [275, 45] on input "search" at bounding box center [301, 47] width 154 height 27
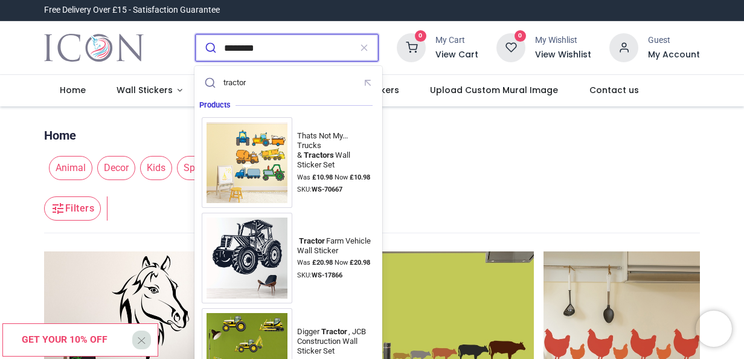
type input "********"
click at [196, 34] on button "submit" at bounding box center [210, 47] width 28 height 27
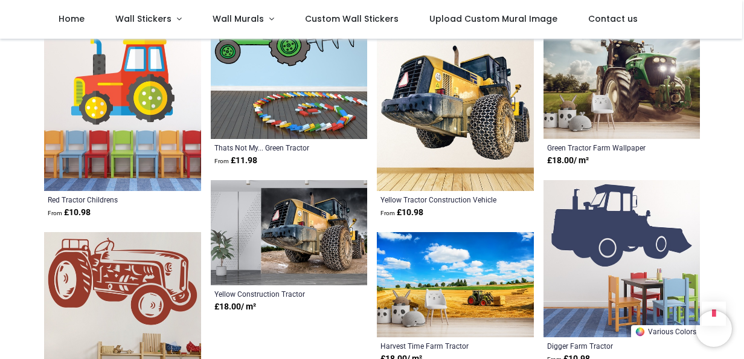
scroll to position [1159, 0]
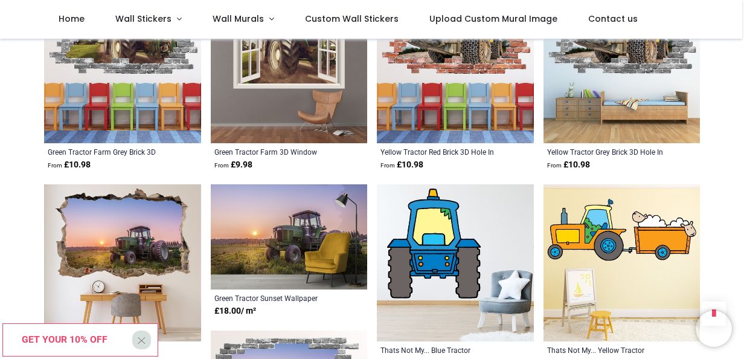
scroll to position [604, 0]
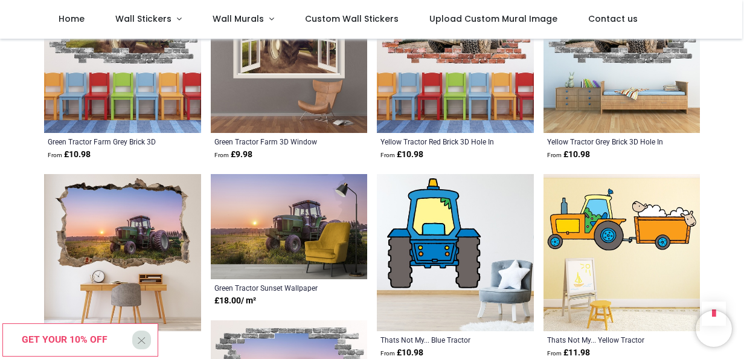
click at [612, 223] on img at bounding box center [622, 252] width 157 height 157
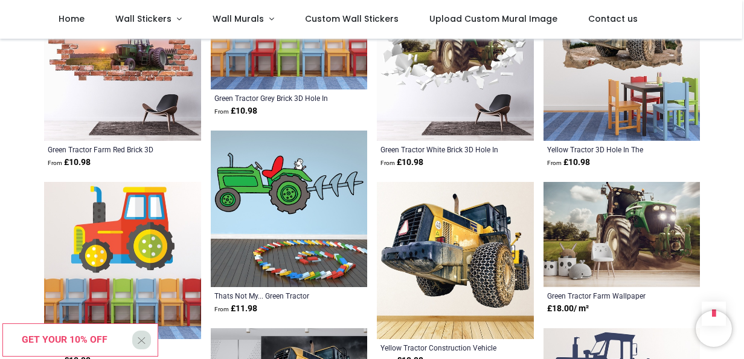
scroll to position [999, 0]
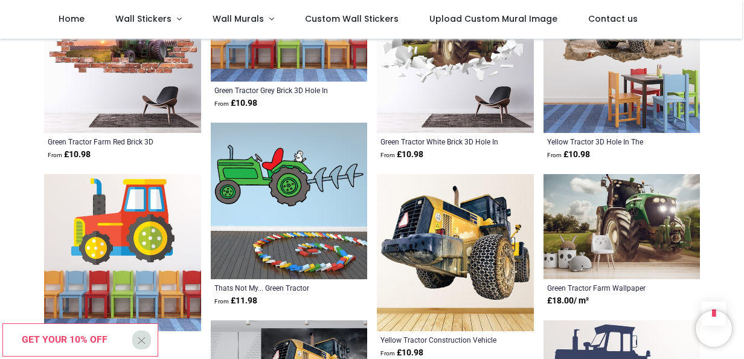
click at [300, 176] on img at bounding box center [289, 201] width 157 height 157
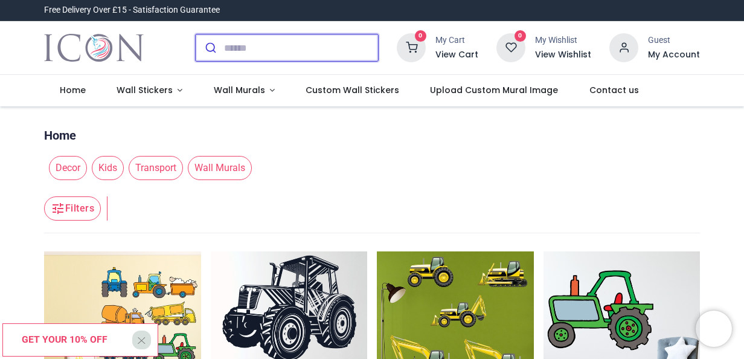
click at [255, 47] on input "search" at bounding box center [301, 47] width 154 height 27
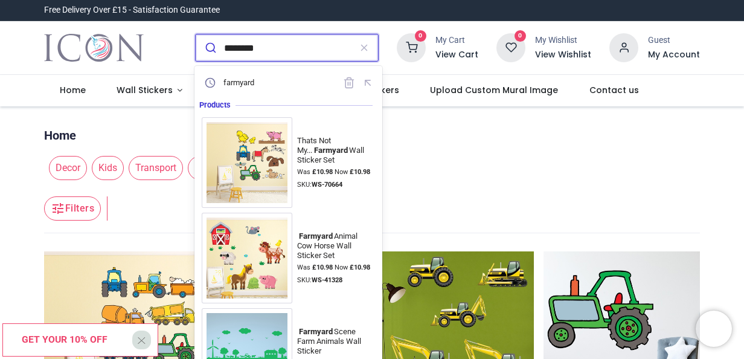
type input "********"
click at [196, 34] on button "submit" at bounding box center [210, 47] width 28 height 27
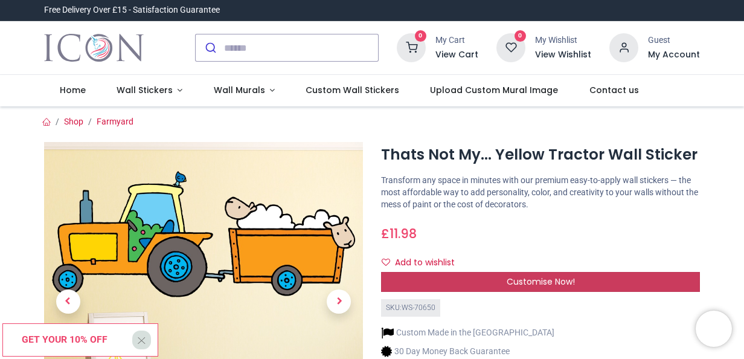
click at [542, 278] on span "Customise Now!" at bounding box center [541, 281] width 68 height 12
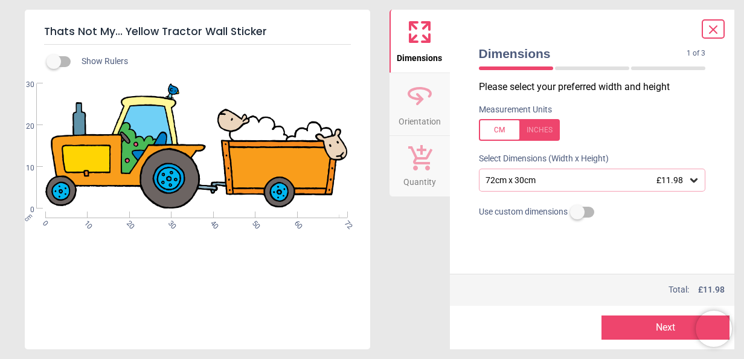
click at [692, 179] on icon at bounding box center [694, 180] width 12 height 12
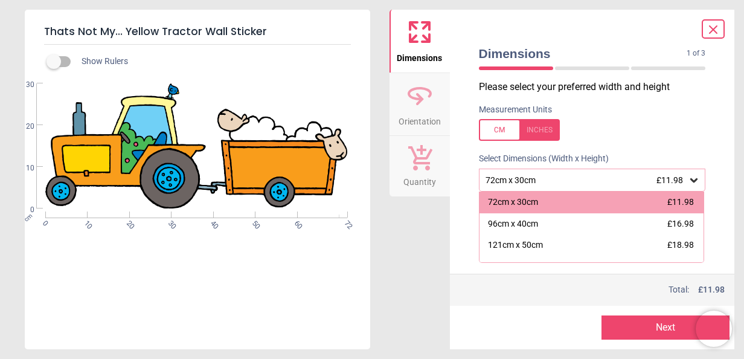
click at [570, 178] on div "72cm x 30cm £11.98" at bounding box center [587, 180] width 204 height 10
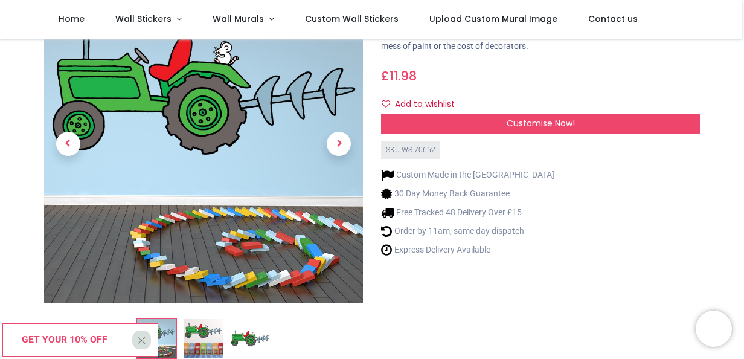
scroll to position [92, 0]
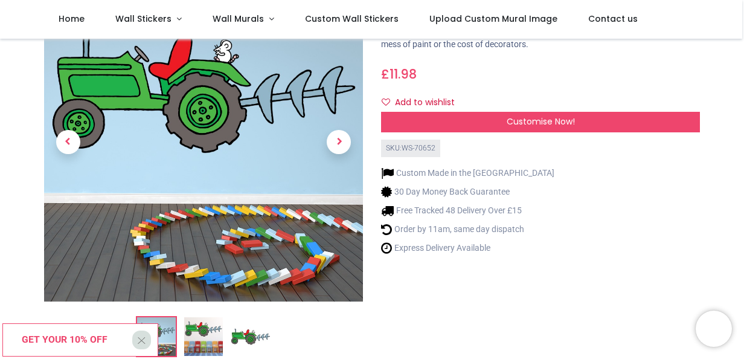
click at [565, 120] on span "Customise Now!" at bounding box center [541, 121] width 68 height 12
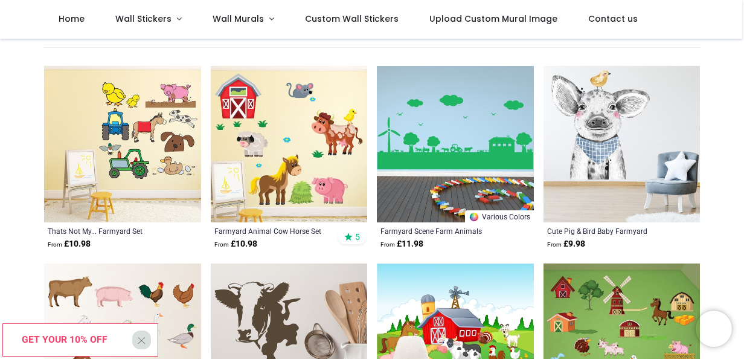
scroll to position [121, 0]
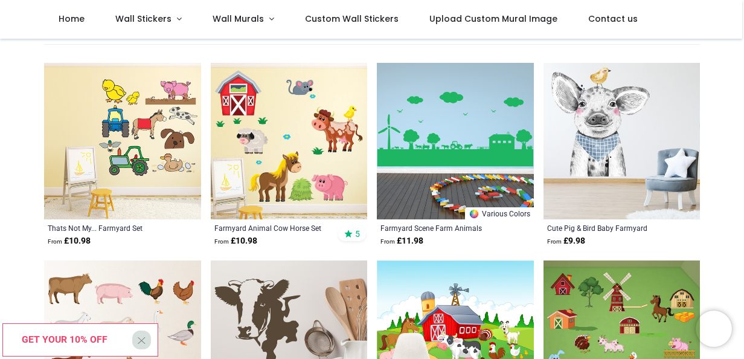
click at [163, 118] on img at bounding box center [122, 141] width 157 height 157
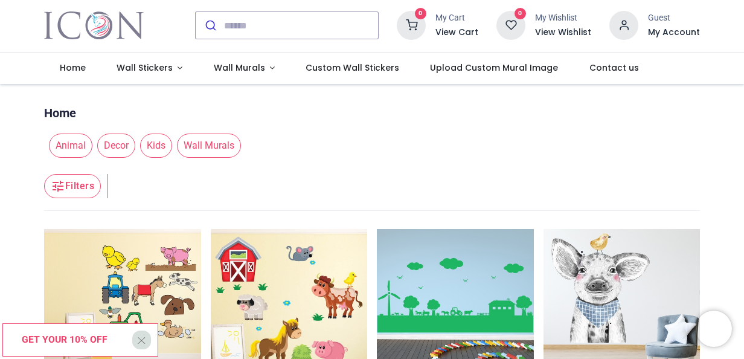
scroll to position [0, 0]
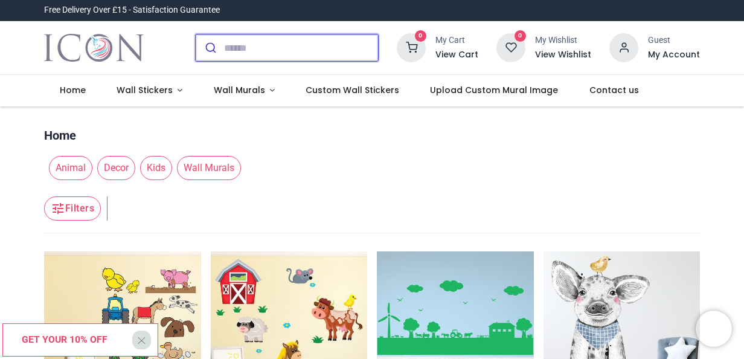
click at [230, 46] on input "search" at bounding box center [301, 47] width 154 height 27
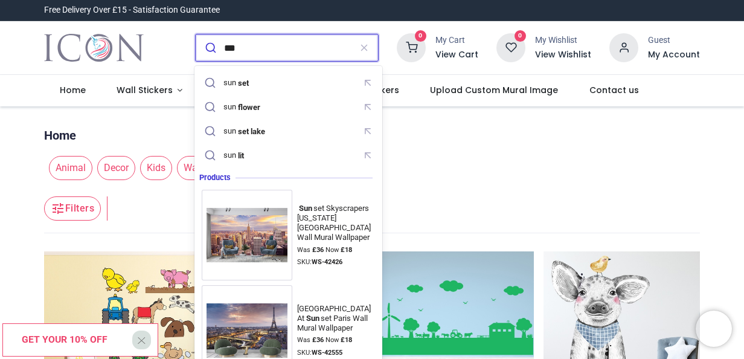
type input "***"
click at [196, 34] on button "submit" at bounding box center [210, 47] width 28 height 27
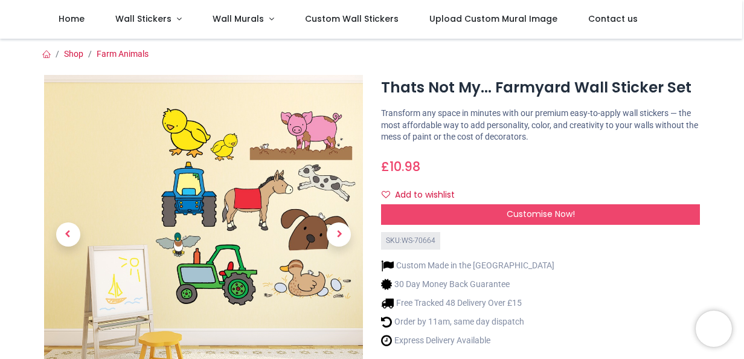
scroll to position [31, 0]
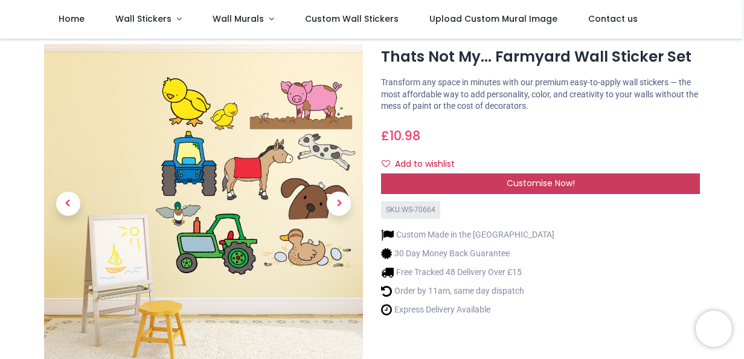
click at [539, 179] on span "Customise Now!" at bounding box center [541, 183] width 68 height 12
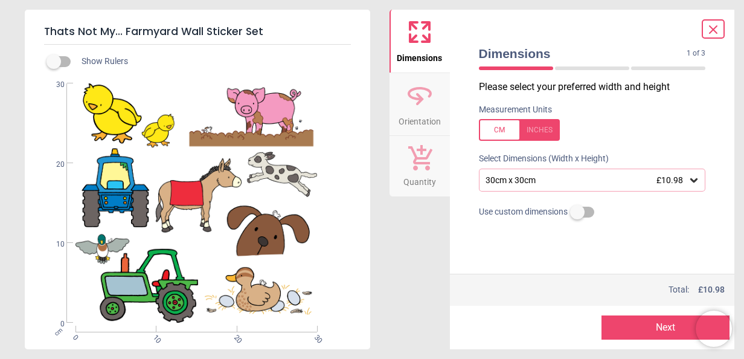
click at [695, 179] on icon at bounding box center [694, 180] width 12 height 12
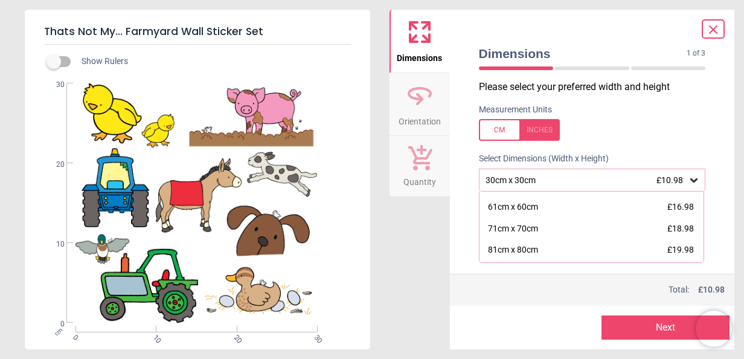
scroll to position [64, 0]
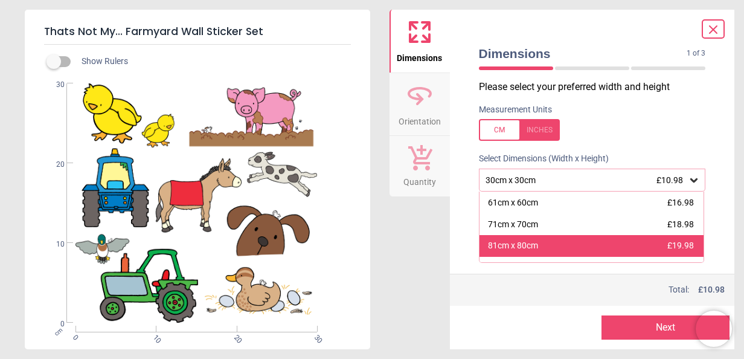
click at [550, 242] on div "81cm x 80cm £19.98" at bounding box center [592, 246] width 225 height 22
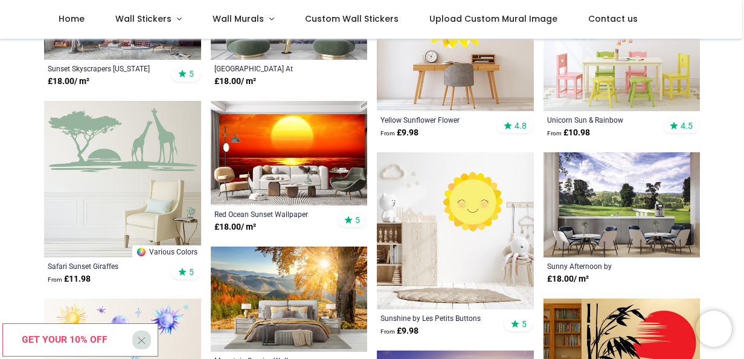
scroll to position [314, 0]
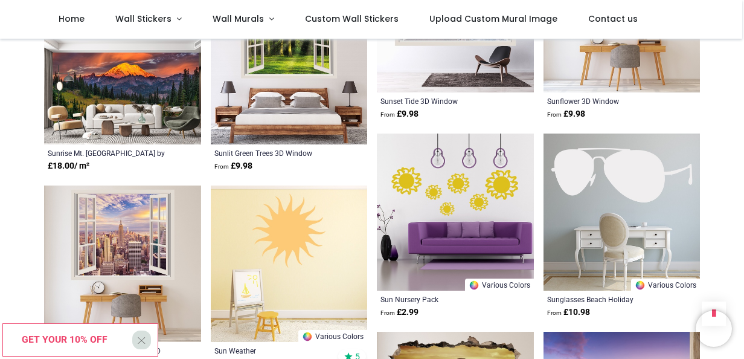
scroll to position [2092, 0]
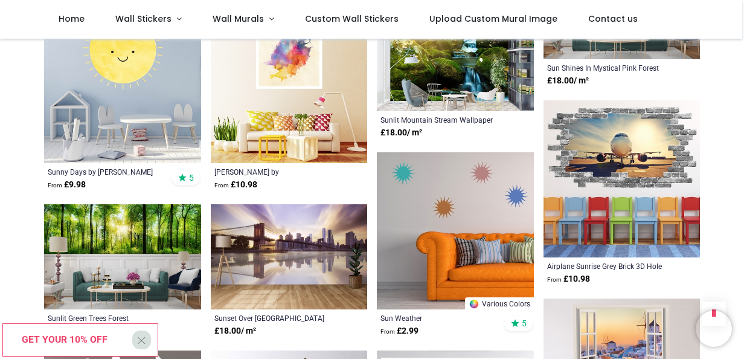
scroll to position [3252, 0]
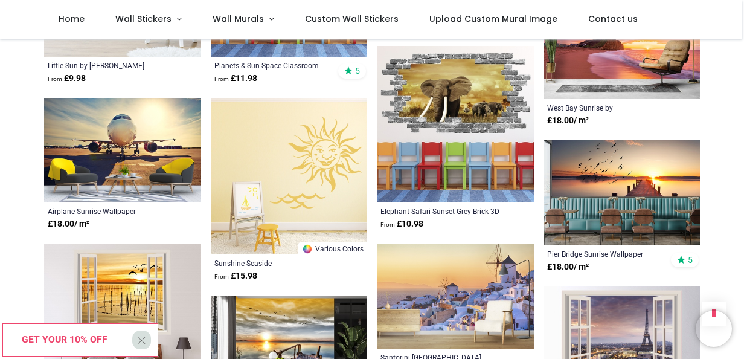
scroll to position [4007, 0]
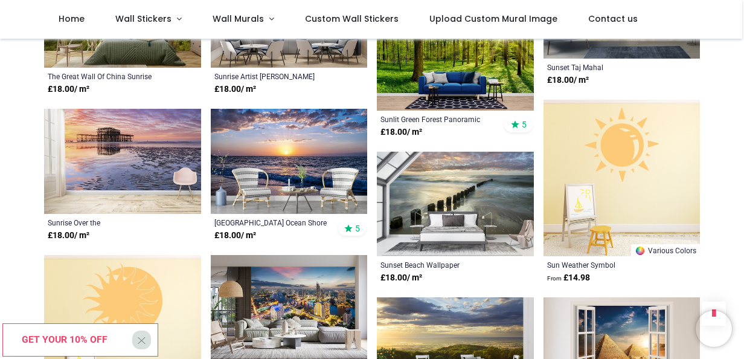
scroll to position [4701, 0]
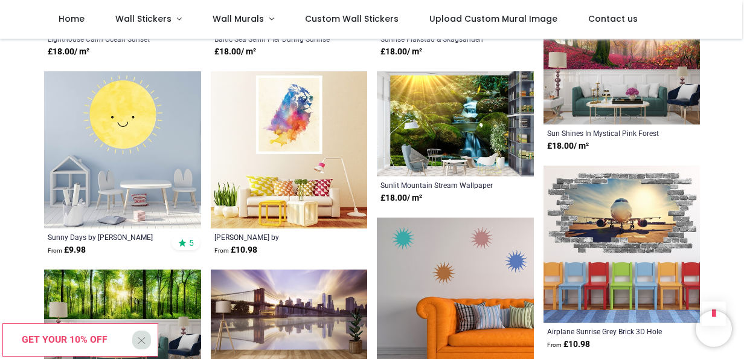
scroll to position [3149, 0]
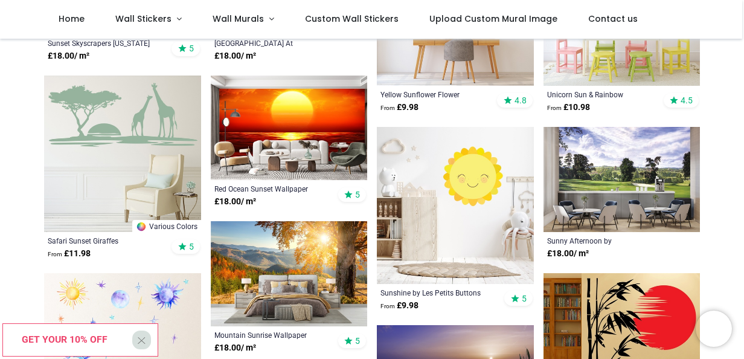
scroll to position [262, 0]
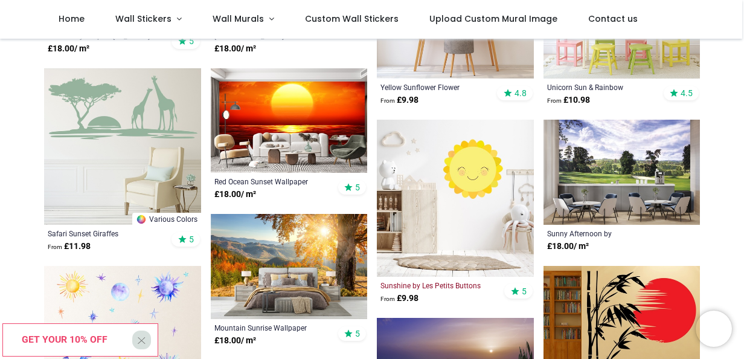
click at [433, 284] on div "Sunshine by Les Petits Buttons" at bounding box center [441, 285] width 120 height 10
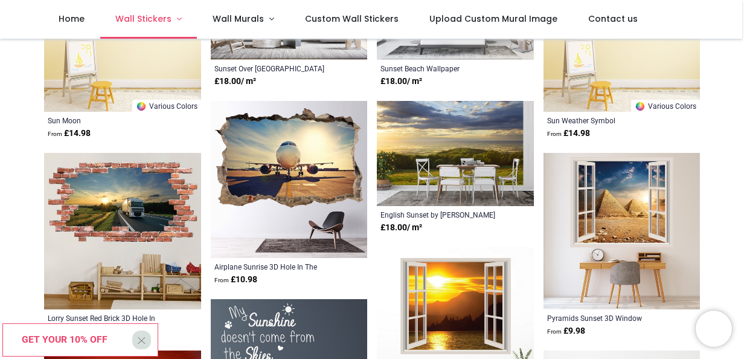
scroll to position [295, 0]
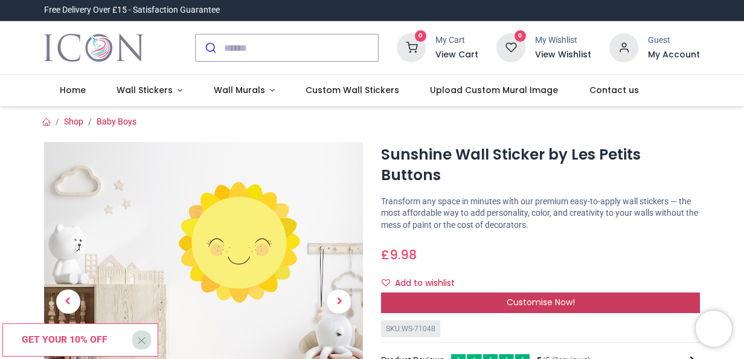
click at [547, 296] on span "Customise Now!" at bounding box center [541, 302] width 68 height 12
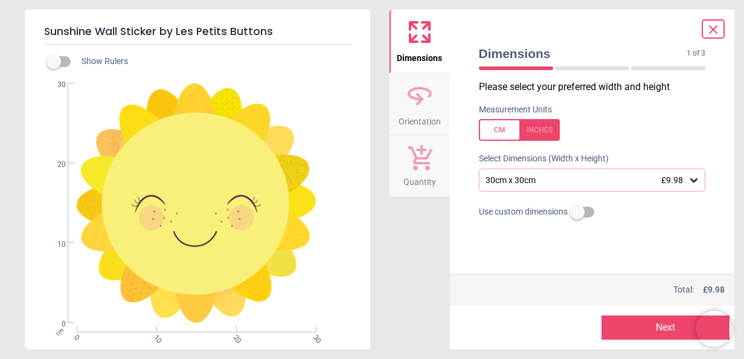
click at [695, 180] on icon at bounding box center [694, 180] width 12 height 12
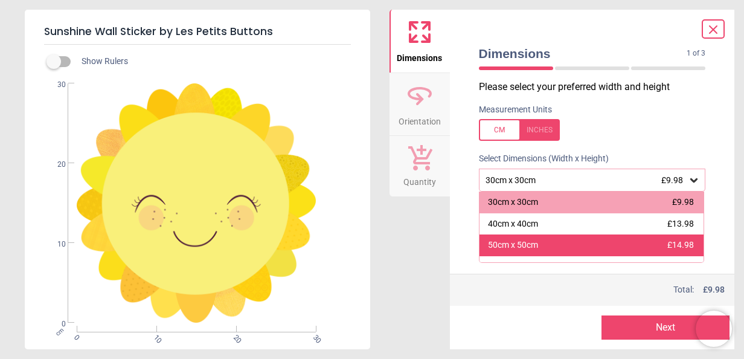
click at [677, 244] on span "£14.98" at bounding box center [681, 245] width 27 height 10
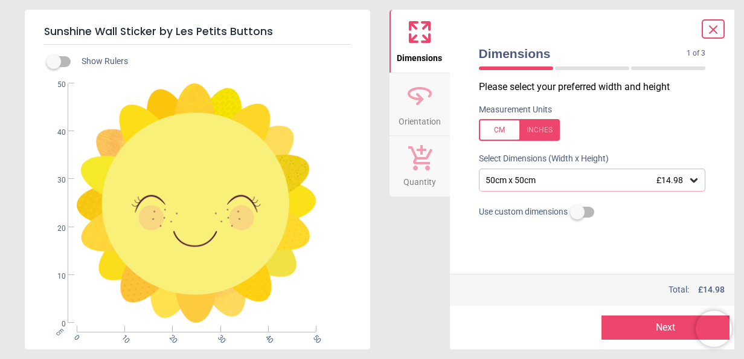
click at [694, 181] on icon at bounding box center [694, 180] width 7 height 4
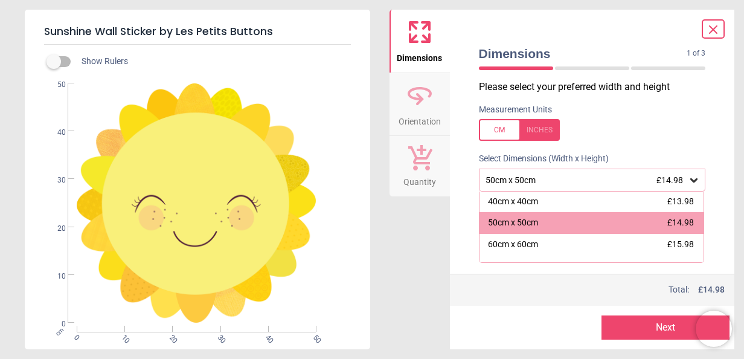
scroll to position [24, 0]
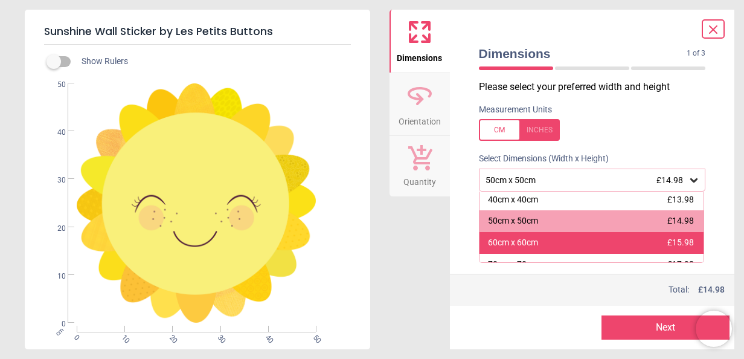
click at [594, 250] on div "60cm x 60cm £15.98" at bounding box center [592, 243] width 225 height 22
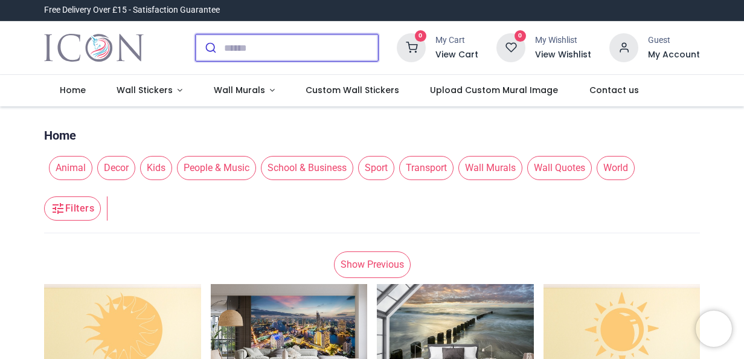
click at [227, 48] on input "search" at bounding box center [301, 47] width 154 height 27
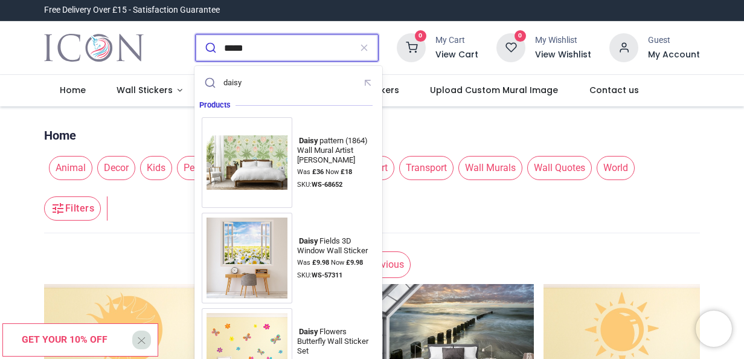
type input "*****"
click at [196, 34] on button "submit" at bounding box center [210, 47] width 28 height 27
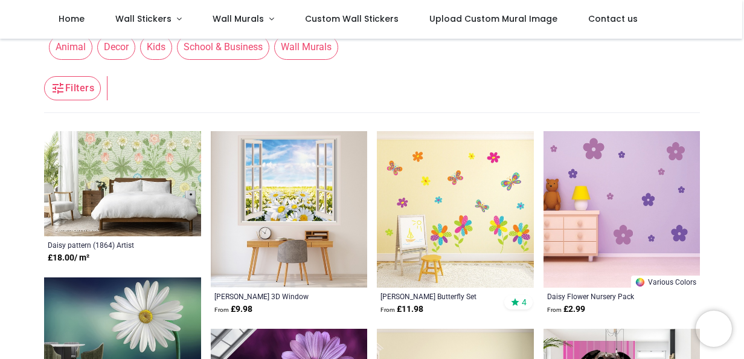
scroll to position [60, 0]
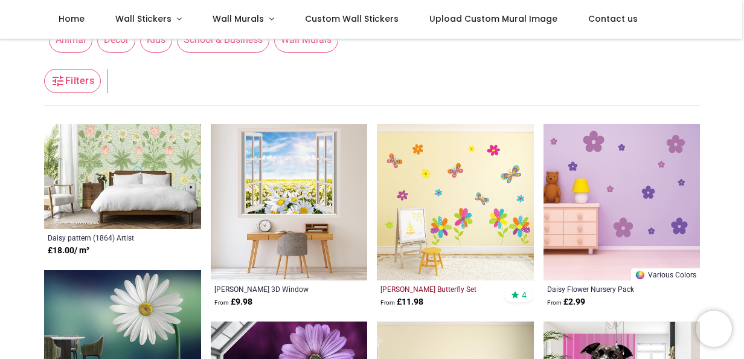
click at [447, 289] on div "[PERSON_NAME] Butterfly Set" at bounding box center [441, 289] width 120 height 10
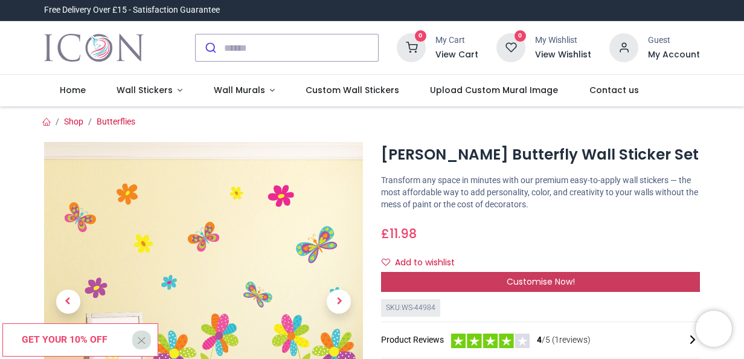
click at [555, 278] on span "Customise Now!" at bounding box center [541, 281] width 68 height 12
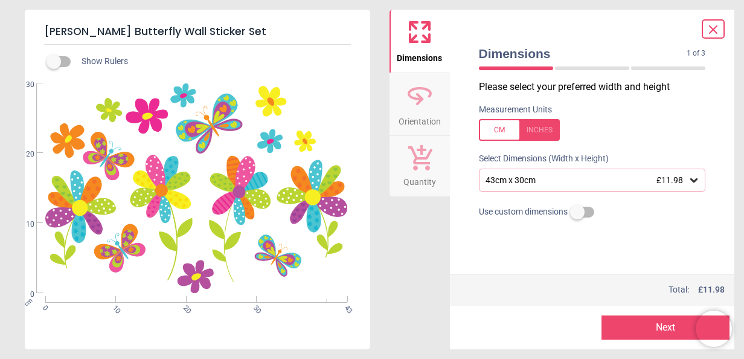
click at [694, 180] on icon at bounding box center [694, 180] width 12 height 12
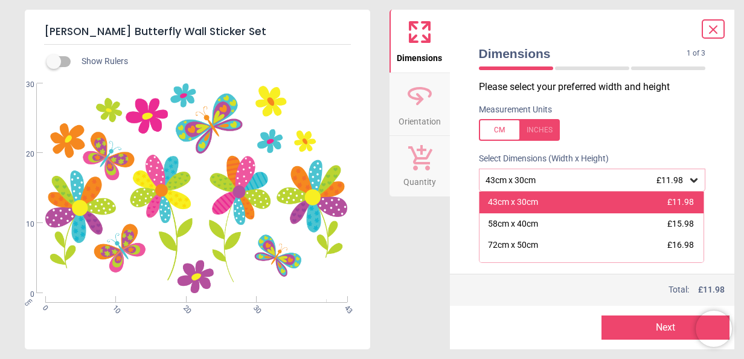
click at [522, 204] on div "43cm x 30cm" at bounding box center [513, 202] width 50 height 12
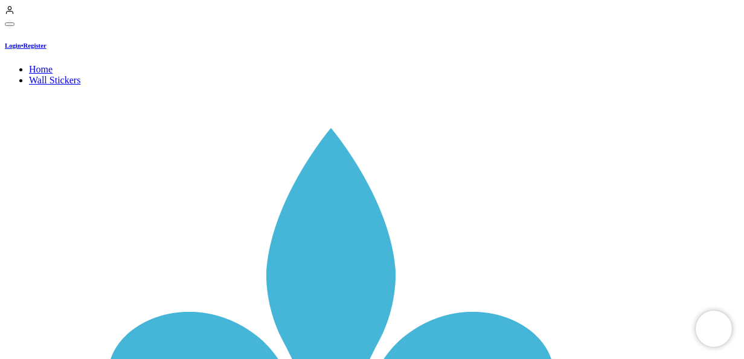
type input "*****"
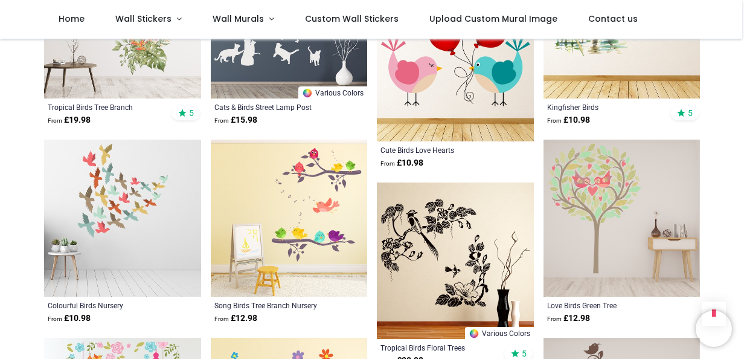
scroll to position [1182, 0]
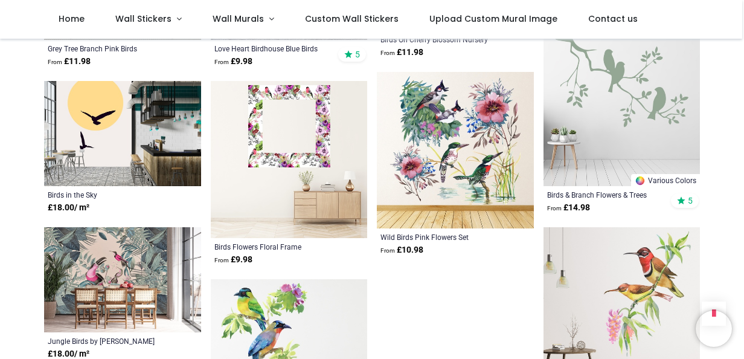
scroll to position [2456, 0]
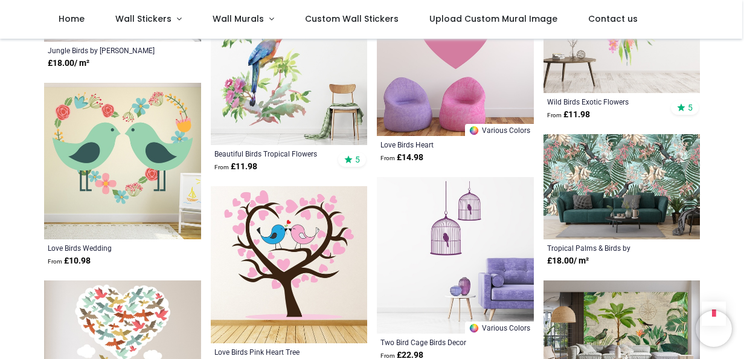
scroll to position [2710, 0]
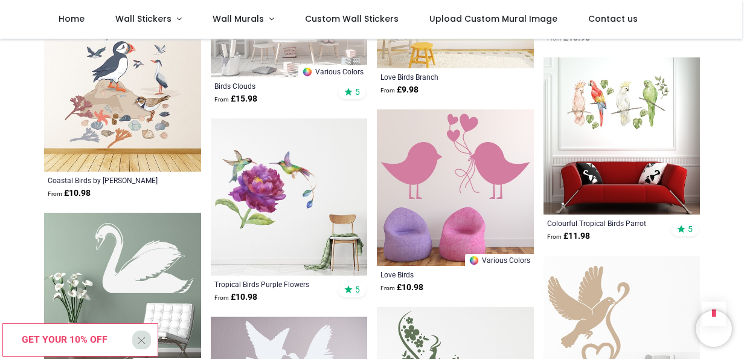
scroll to position [3575, 0]
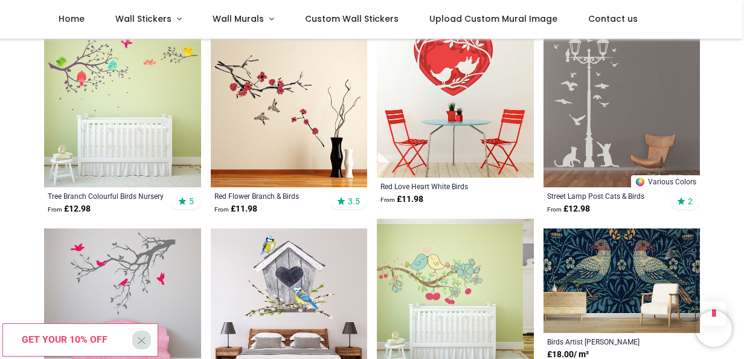
scroll to position [731, 0]
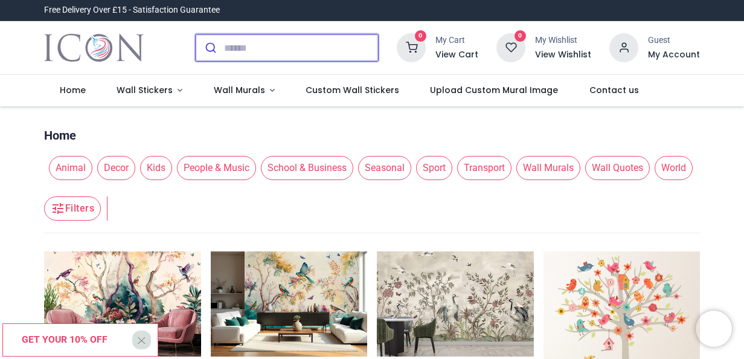
click at [277, 39] on input "search" at bounding box center [301, 47] width 154 height 27
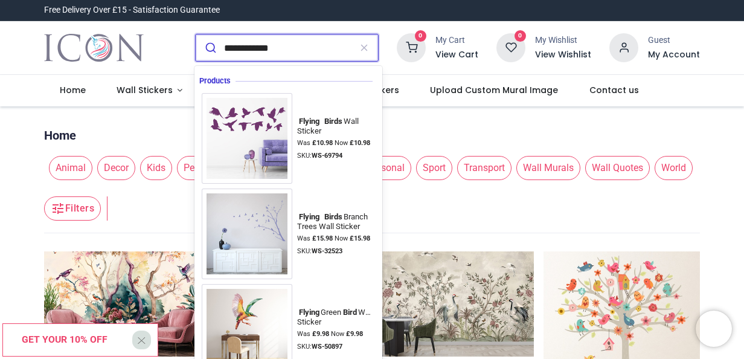
type input "**********"
click at [196, 34] on button "submit" at bounding box center [210, 47] width 28 height 27
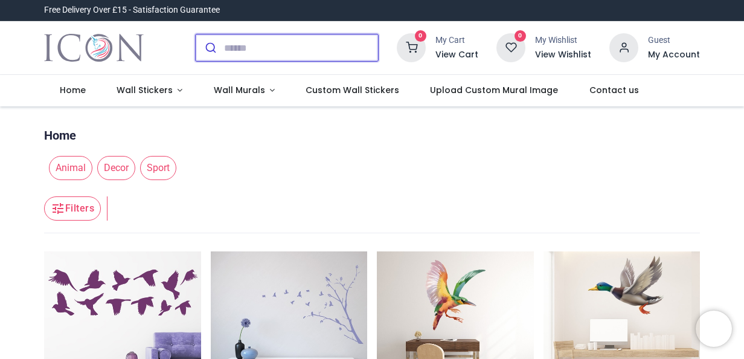
click at [228, 47] on input "search" at bounding box center [301, 47] width 154 height 27
click at [231, 50] on input "search" at bounding box center [301, 47] width 154 height 27
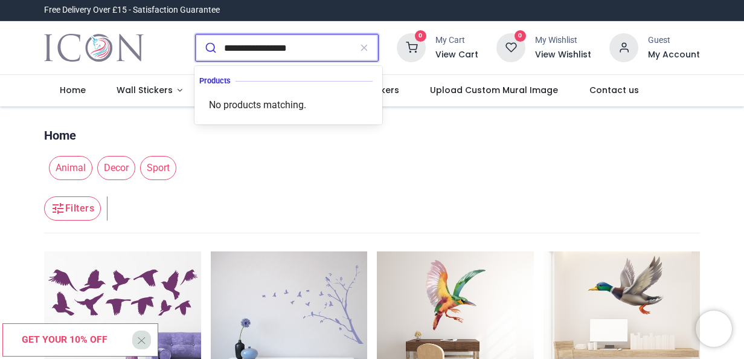
type input "**********"
click at [196, 34] on button "submit" at bounding box center [210, 47] width 28 height 27
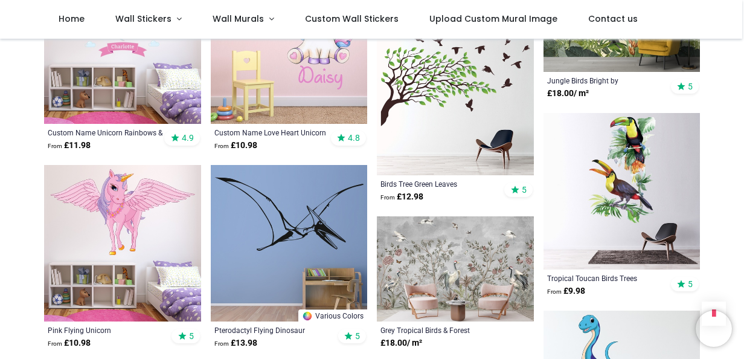
scroll to position [968, 0]
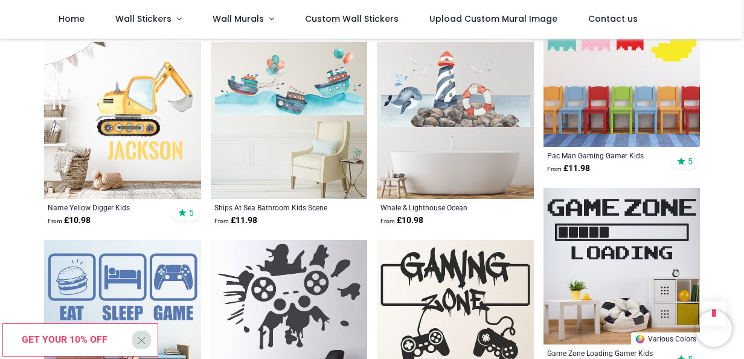
scroll to position [2484, 0]
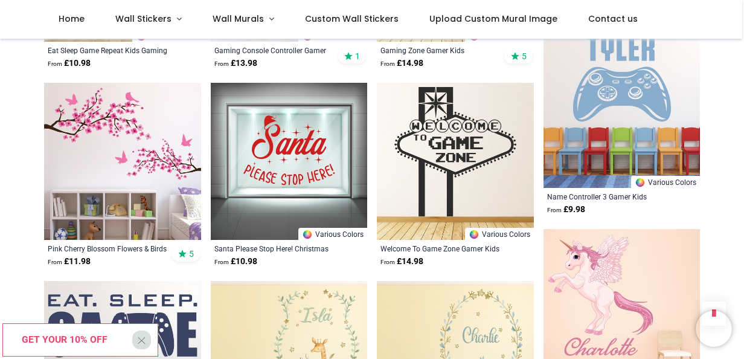
scroll to position [2825, 0]
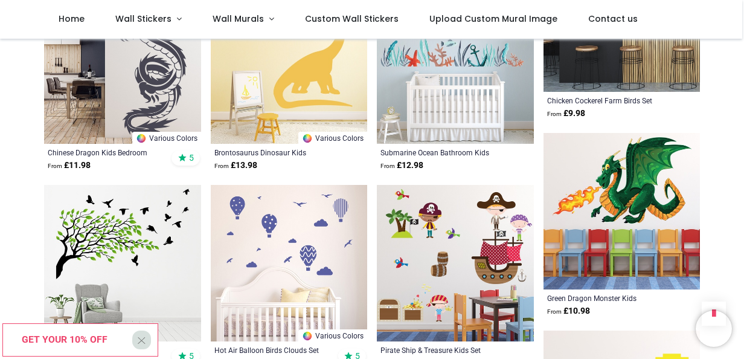
scroll to position [2097, 0]
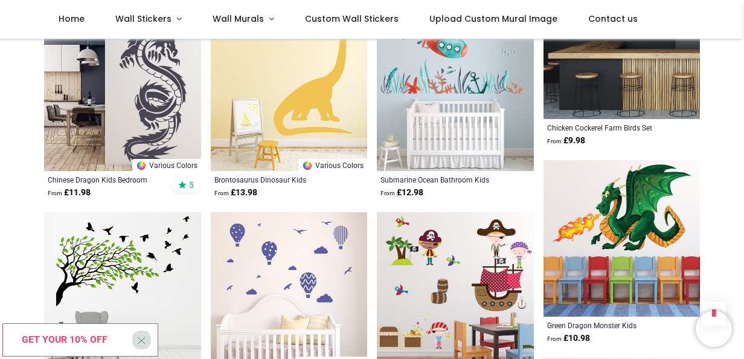
click at [96, 263] on img at bounding box center [122, 290] width 157 height 157
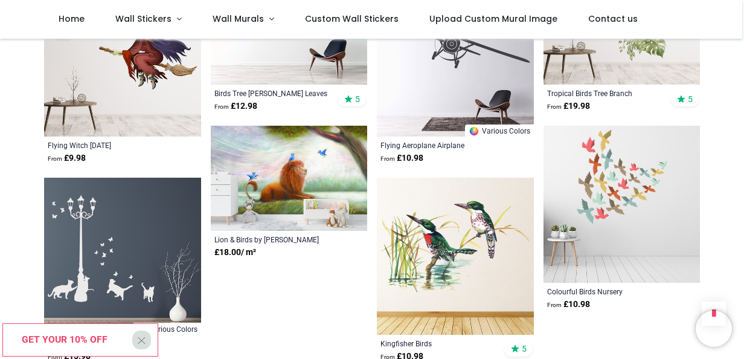
scroll to position [3945, 0]
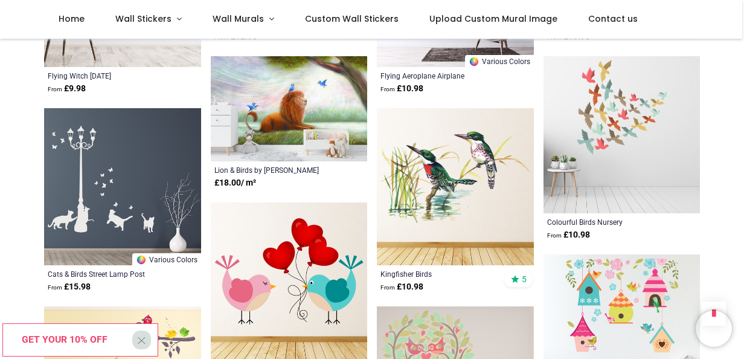
scroll to position [4051, 0]
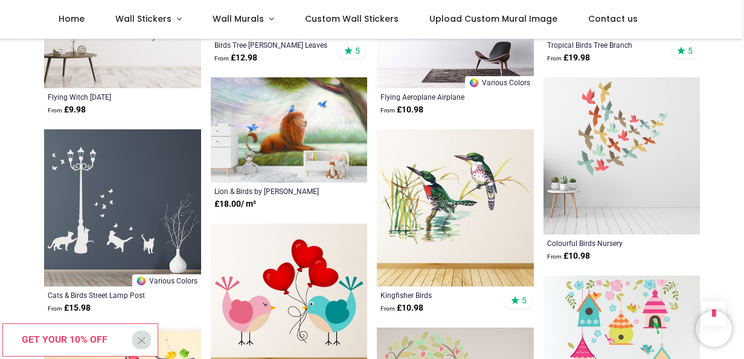
scroll to position [3925, 0]
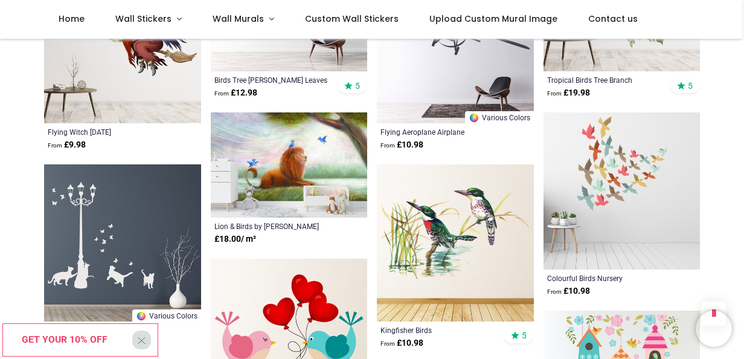
click at [608, 162] on img at bounding box center [622, 190] width 157 height 157
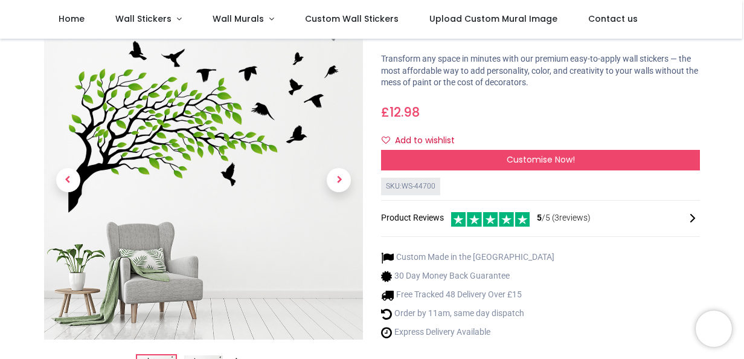
scroll to position [57, 0]
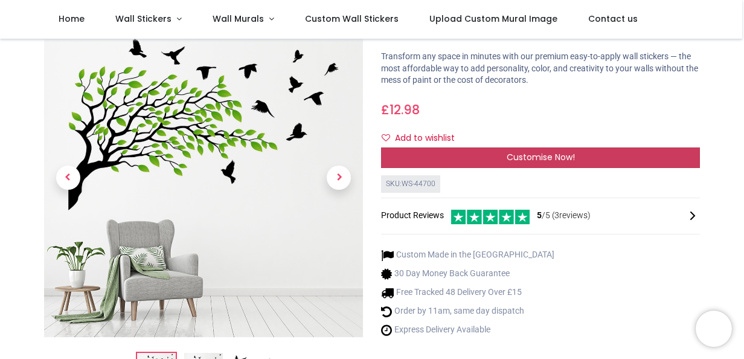
click at [577, 157] on div "Customise Now!" at bounding box center [540, 157] width 319 height 21
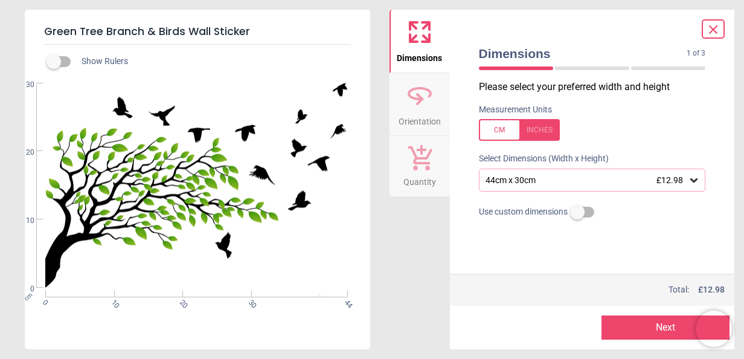
click at [717, 28] on icon at bounding box center [713, 29] width 14 height 14
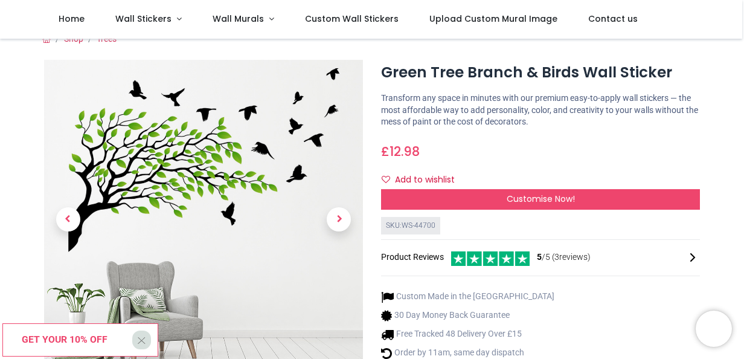
scroll to position [0, 0]
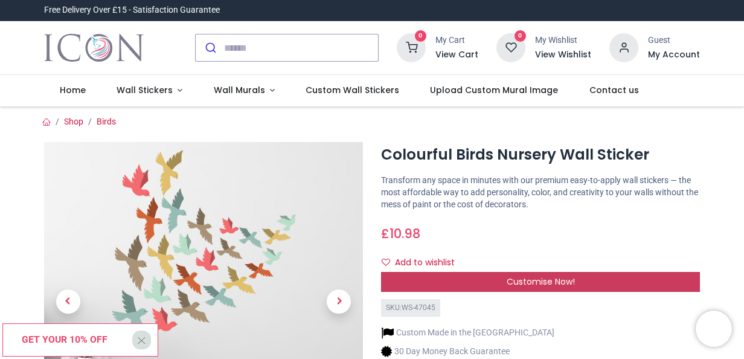
click at [526, 279] on span "Customise Now!" at bounding box center [541, 281] width 68 height 12
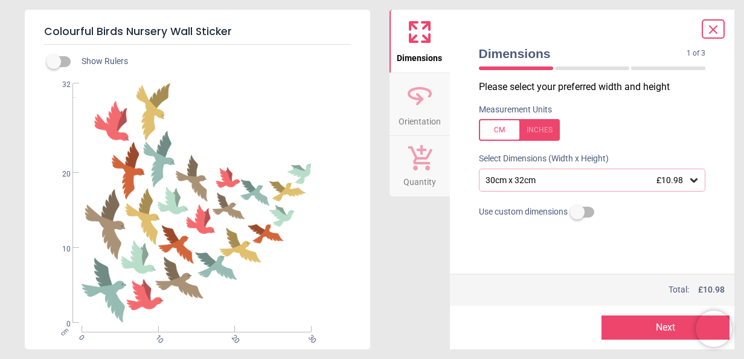
click at [413, 105] on icon at bounding box center [419, 95] width 29 height 29
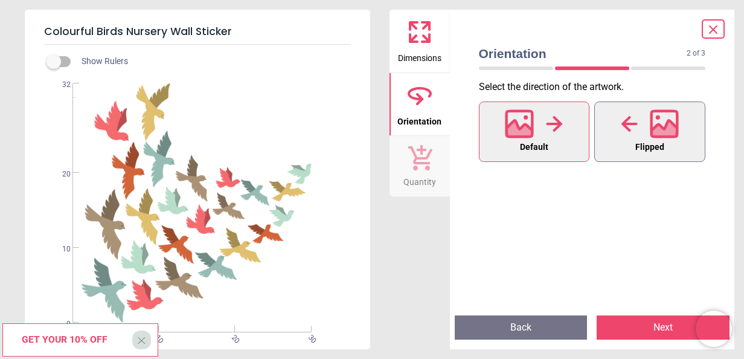
click at [622, 142] on button "Flipped" at bounding box center [649, 131] width 111 height 60
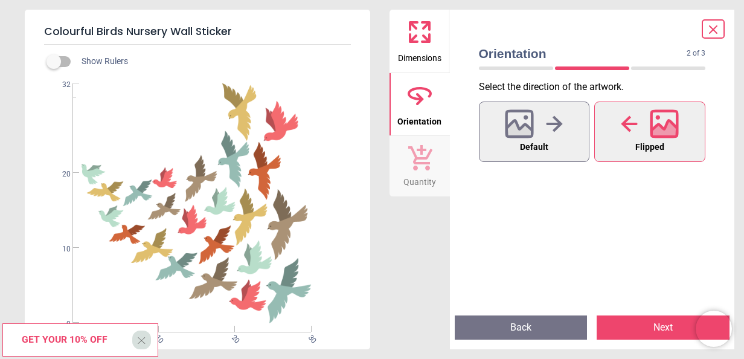
click at [633, 325] on button "Next" at bounding box center [663, 327] width 133 height 24
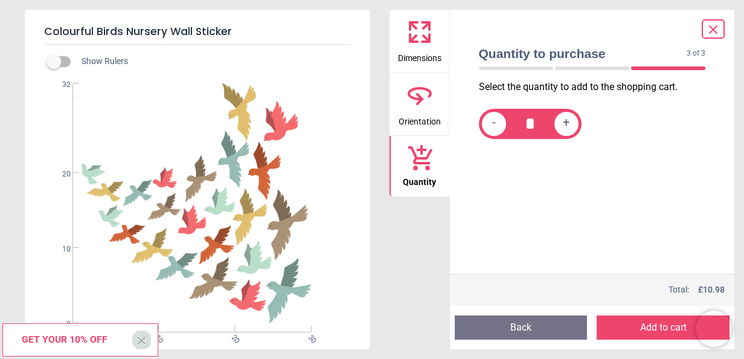
click at [714, 29] on icon at bounding box center [713, 29] width 7 height 7
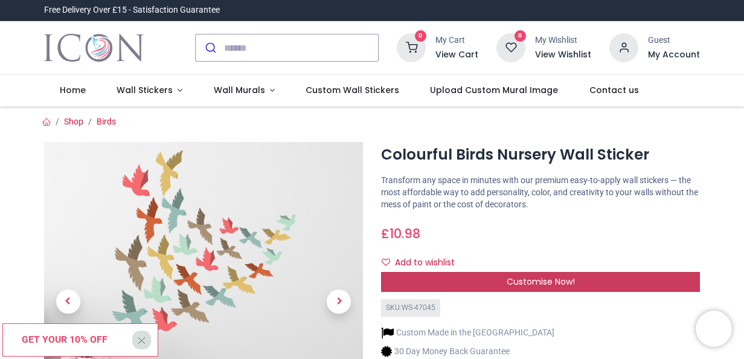
click at [549, 281] on span "Customise Now!" at bounding box center [541, 281] width 68 height 12
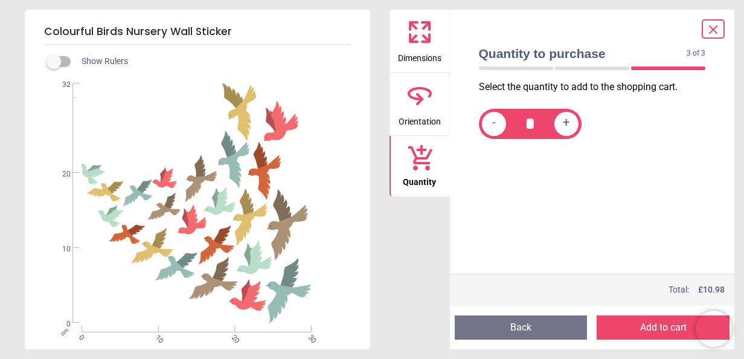
click at [713, 28] on icon at bounding box center [713, 29] width 14 height 14
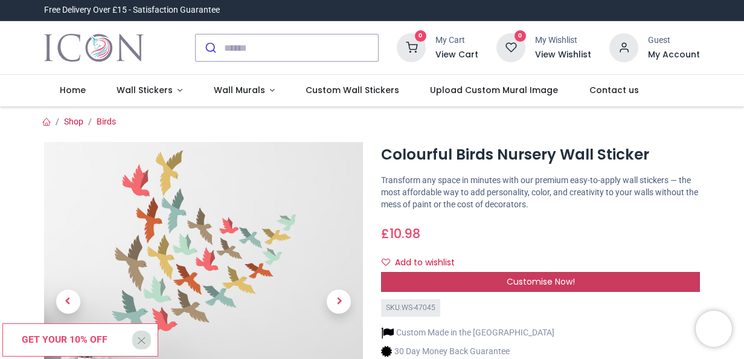
click at [536, 279] on span "Customise Now!" at bounding box center [541, 281] width 68 height 12
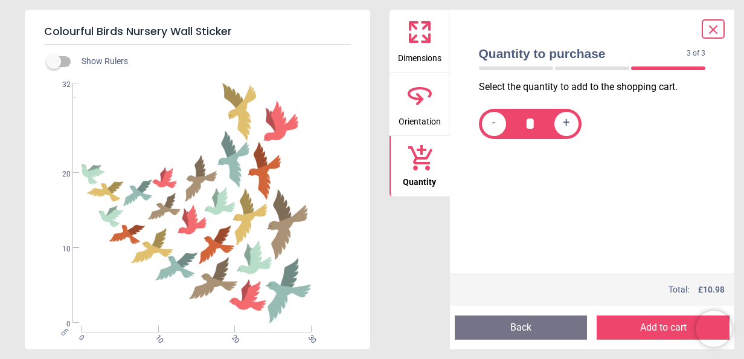
click at [515, 323] on button "Back" at bounding box center [521, 327] width 133 height 24
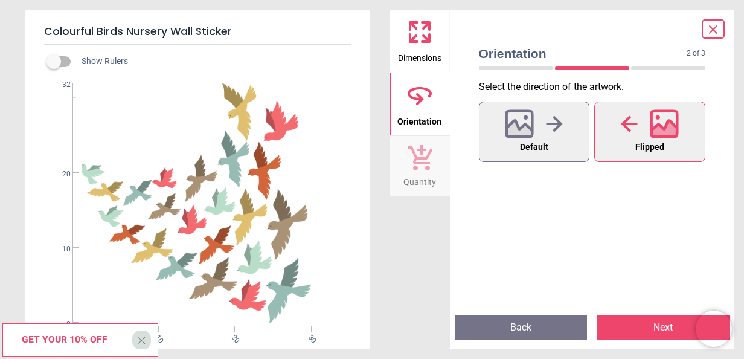
click at [515, 323] on button "Back" at bounding box center [521, 327] width 133 height 24
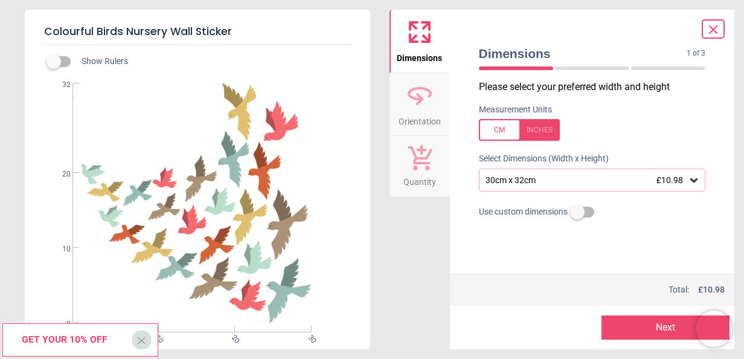
click at [694, 180] on icon at bounding box center [694, 180] width 12 height 12
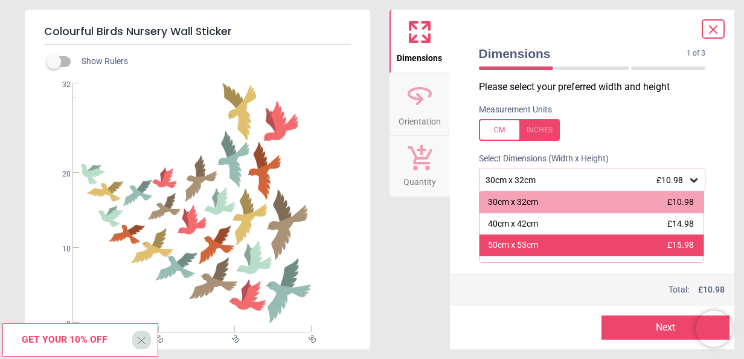
click at [687, 245] on span "£15.98" at bounding box center [681, 245] width 27 height 10
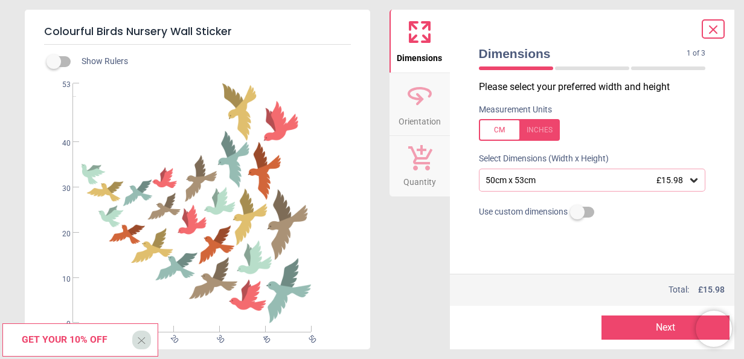
click at [697, 181] on icon at bounding box center [694, 180] width 12 height 12
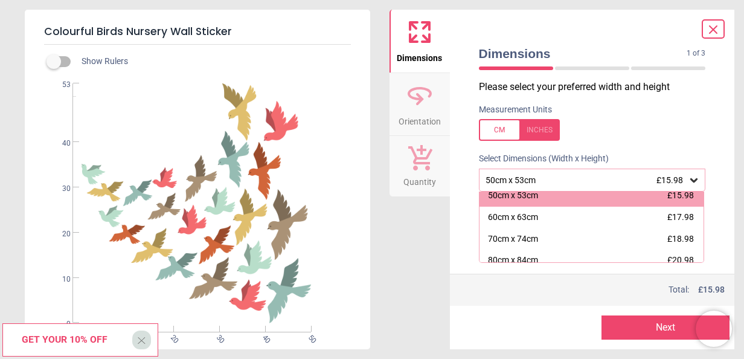
scroll to position [52, 0]
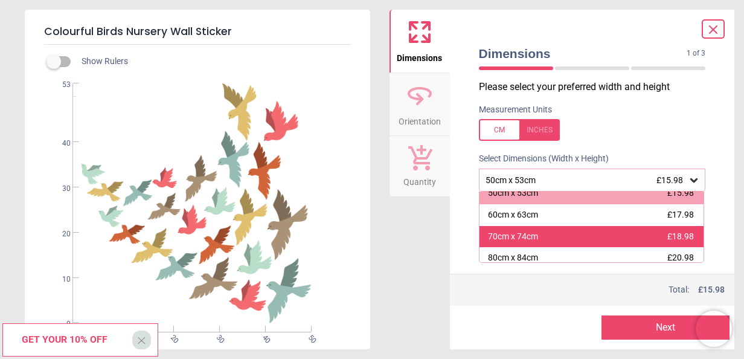
click at [609, 237] on div "70cm x 74cm £18.98" at bounding box center [592, 237] width 225 height 22
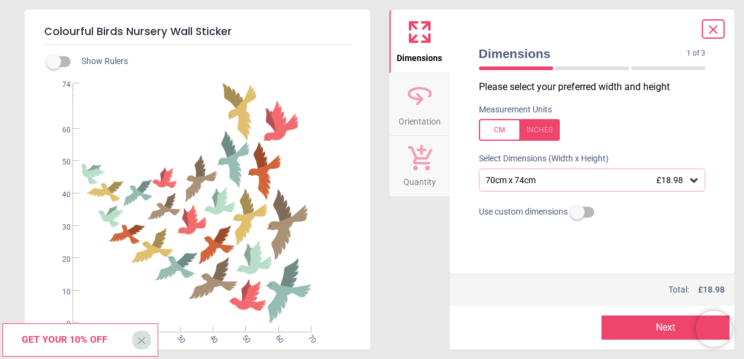
click at [697, 178] on icon at bounding box center [694, 180] width 12 height 12
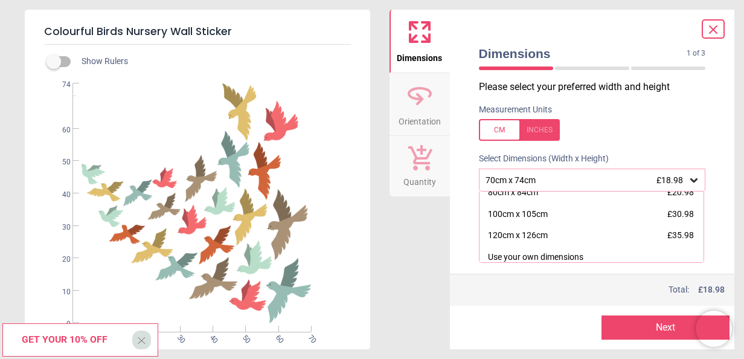
scroll to position [123, 0]
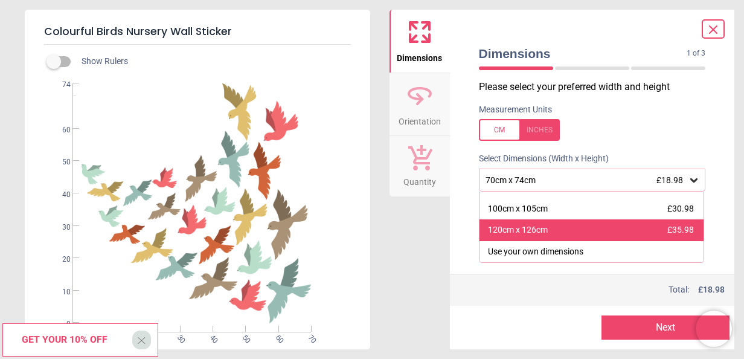
click at [559, 231] on div "120cm x 126cm £35.98" at bounding box center [592, 230] width 225 height 22
